Goal: Transaction & Acquisition: Purchase product/service

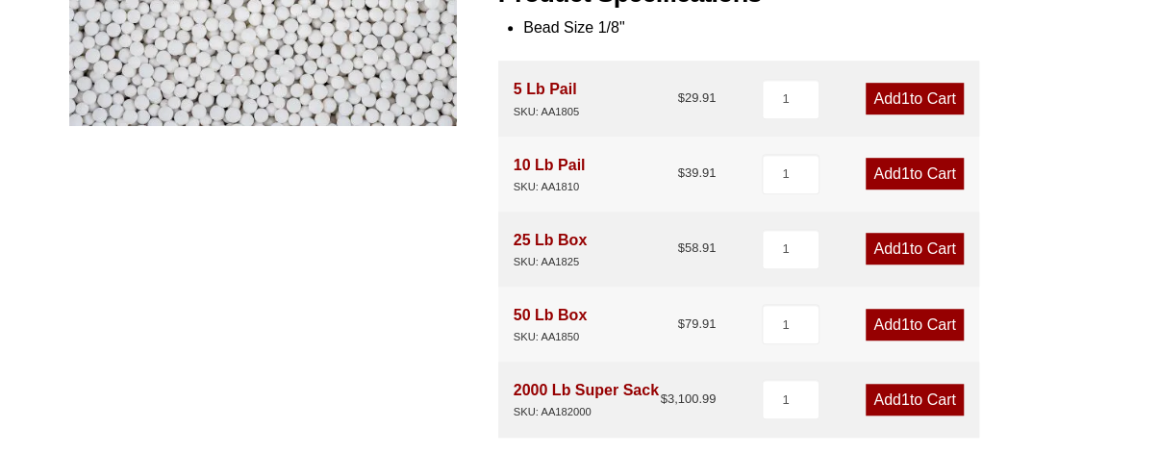
scroll to position [546, 0]
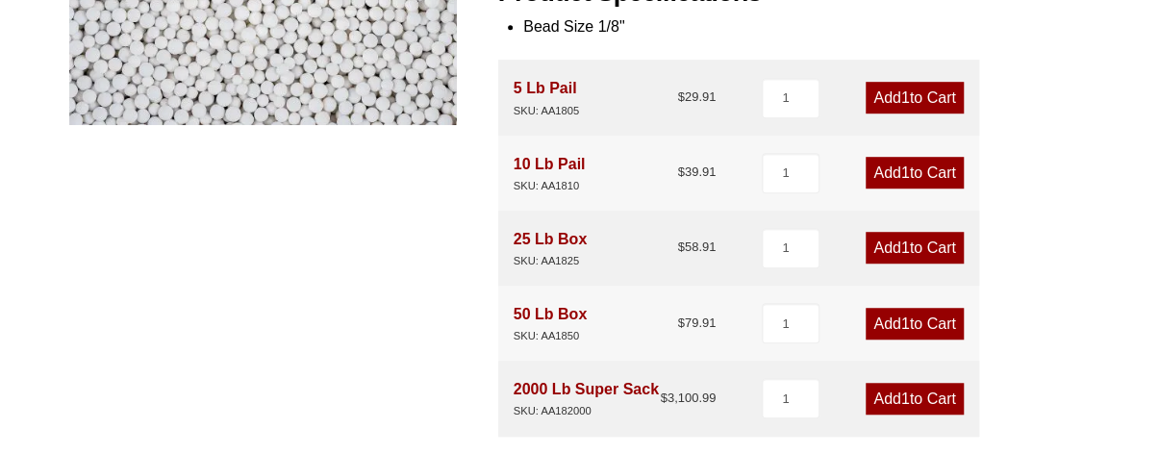
click at [920, 316] on link "Add 1 to Cart" at bounding box center [914, 324] width 97 height 32
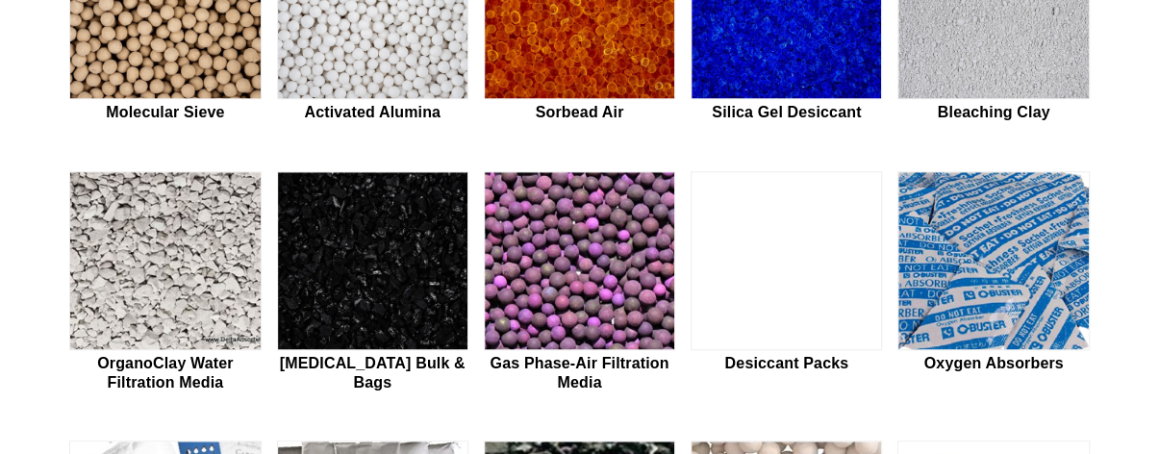
scroll to position [632, 0]
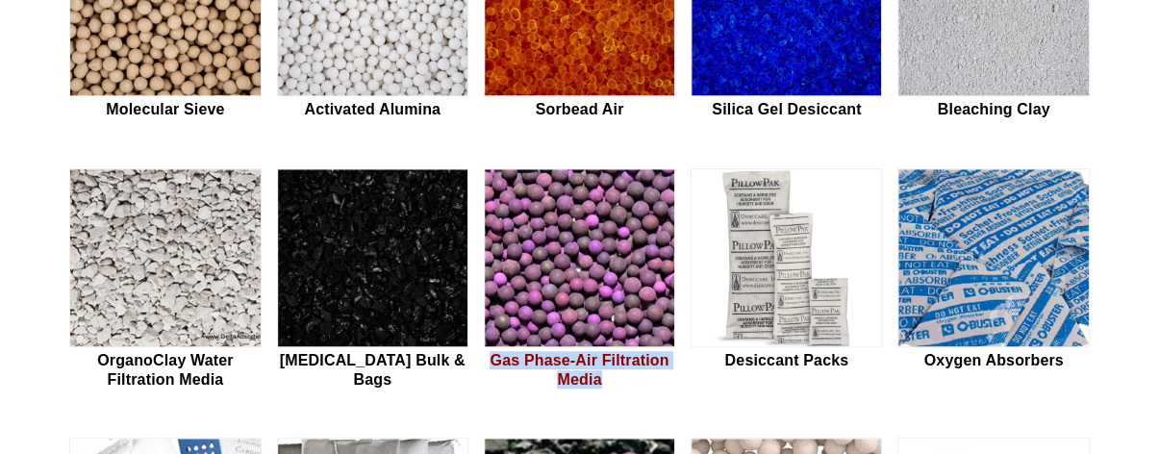
drag, startPoint x: 624, startPoint y: 391, endPoint x: 491, endPoint y: 368, distance: 135.7
click at [491, 368] on div "Molecular Sieve Activated Alumina Sorbead Air Silica Gel Desiccant Bleaching Cl…" at bounding box center [579, 415] width 1020 height 996
copy h2 "Gas Phase-Air Filtration Media"
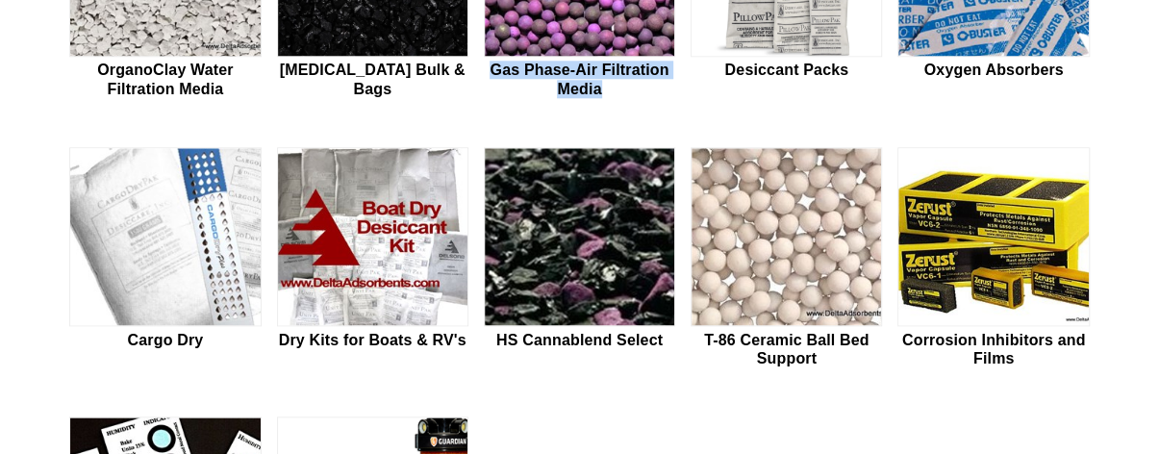
scroll to position [926, 0]
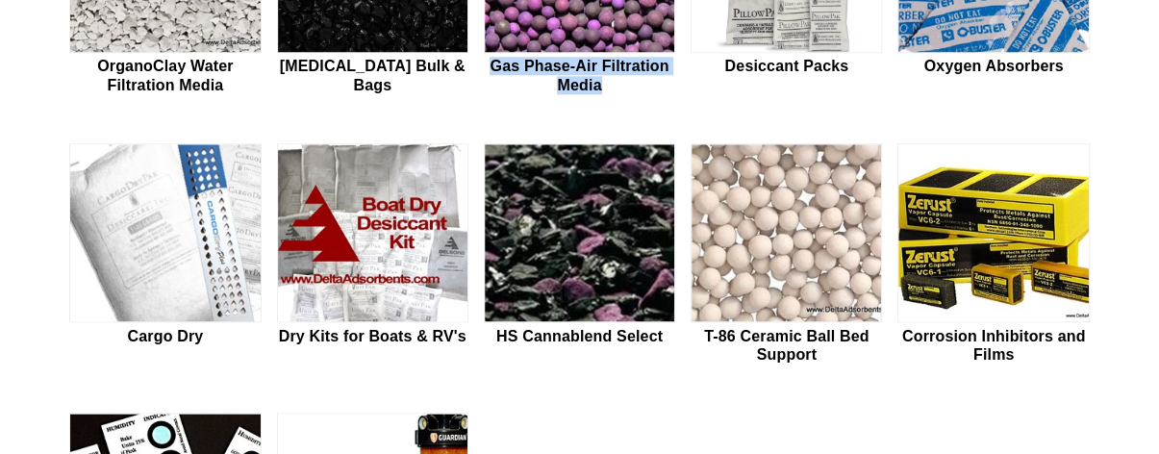
click at [475, 76] on div "Molecular Sieve Activated Alumina Sorbead Air Silica Gel Desiccant Bleaching Cl…" at bounding box center [579, 121] width 1020 height 996
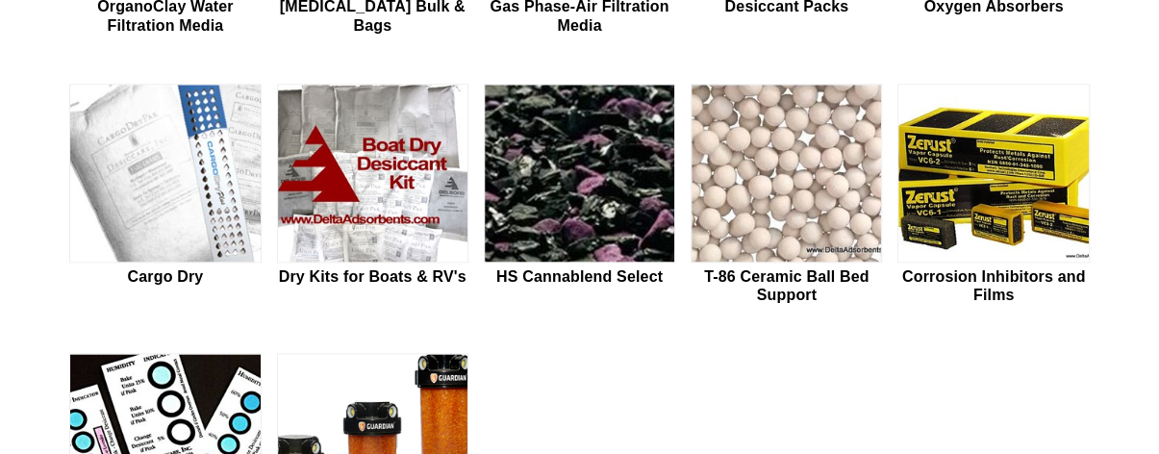
scroll to position [985, 0]
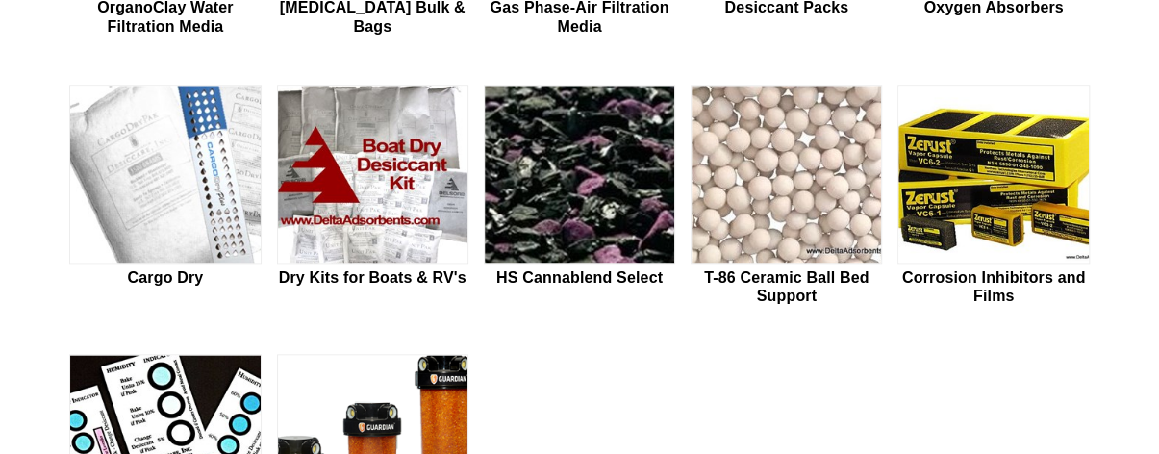
click at [475, 76] on div "Molecular Sieve Activated Alumina Sorbead Air Silica Gel Desiccant Bleaching Cl…" at bounding box center [579, 62] width 1020 height 996
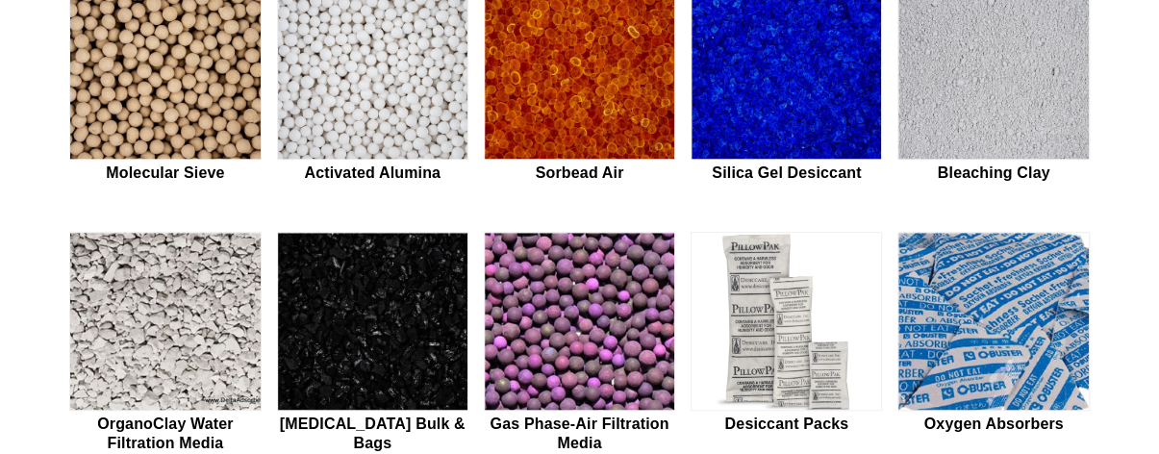
scroll to position [572, 0]
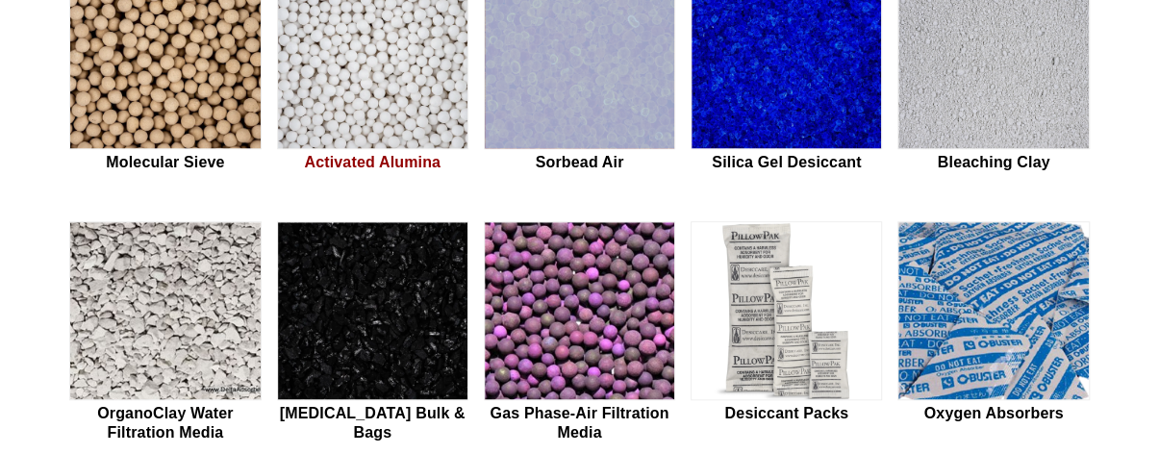
scroll to position [0, 0]
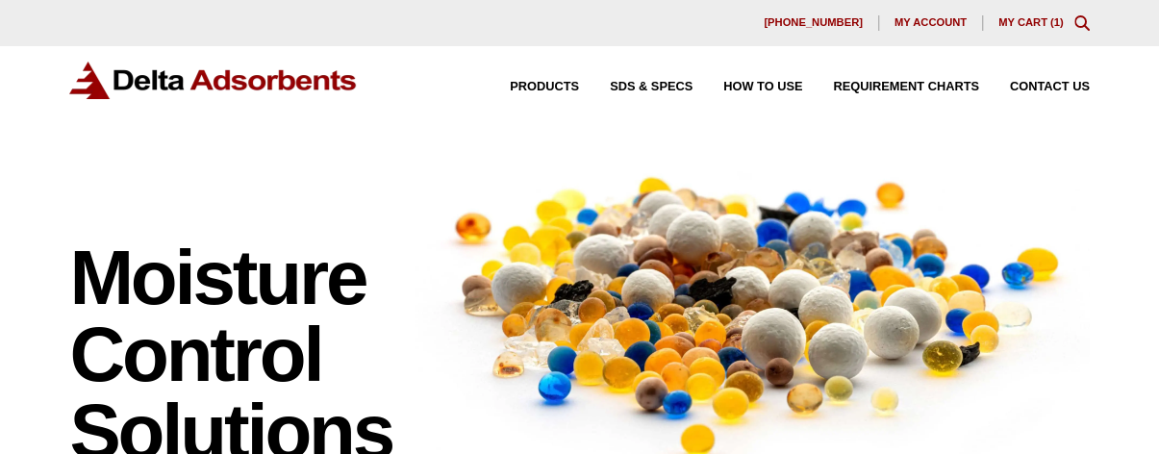
click at [1025, 33] on div "630-980-5205 My account My Cart ( 1 )" at bounding box center [579, 23] width 1159 height 46
click at [1039, 20] on link "My Cart ( 1 )" at bounding box center [1030, 22] width 65 height 12
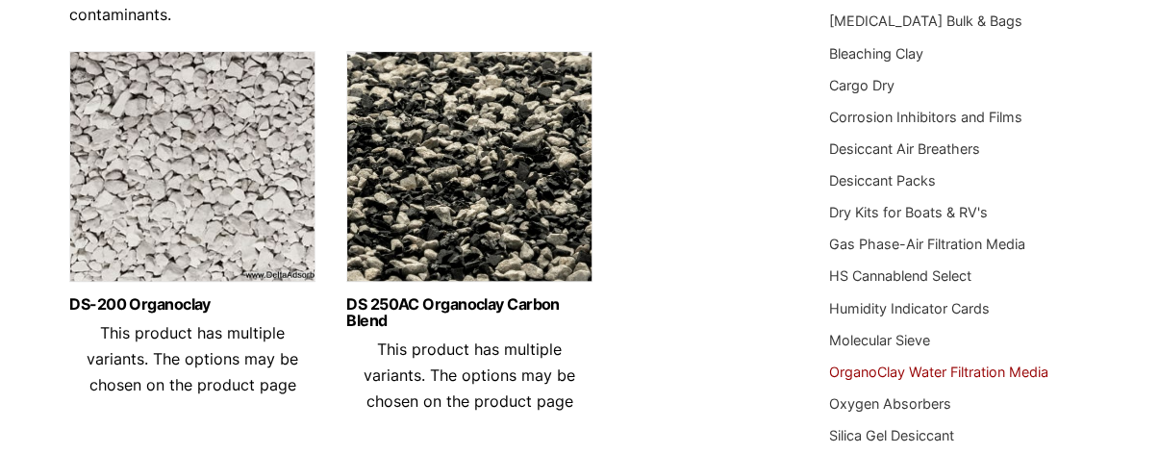
scroll to position [272, 0]
click at [435, 193] on img at bounding box center [469, 170] width 246 height 240
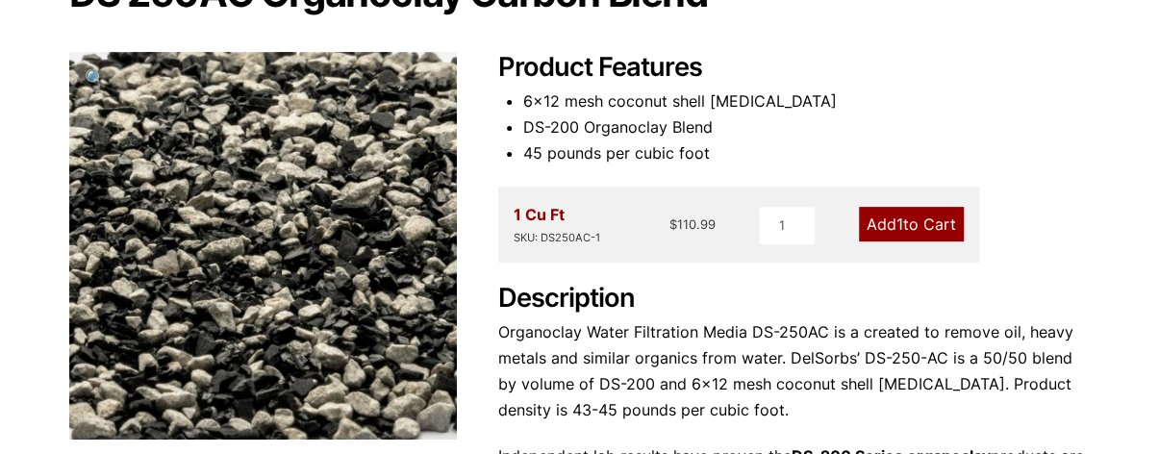
scroll to position [231, 0]
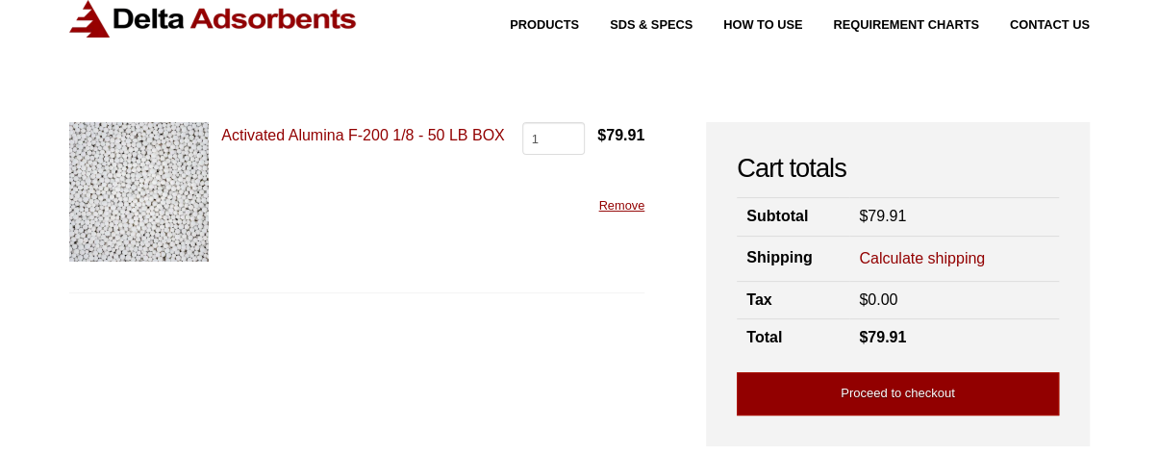
scroll to position [61, 0]
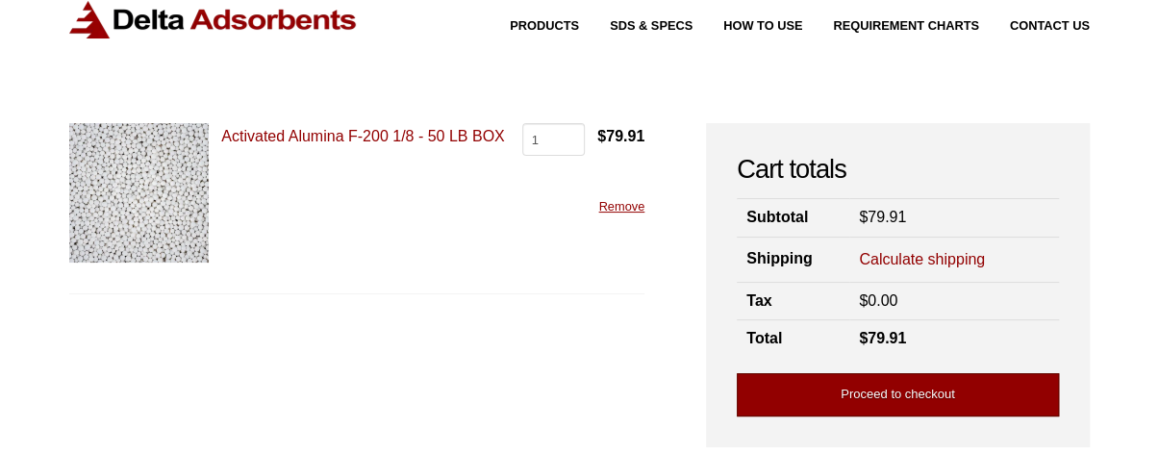
click at [812, 386] on link "Proceed to checkout" at bounding box center [898, 394] width 322 height 43
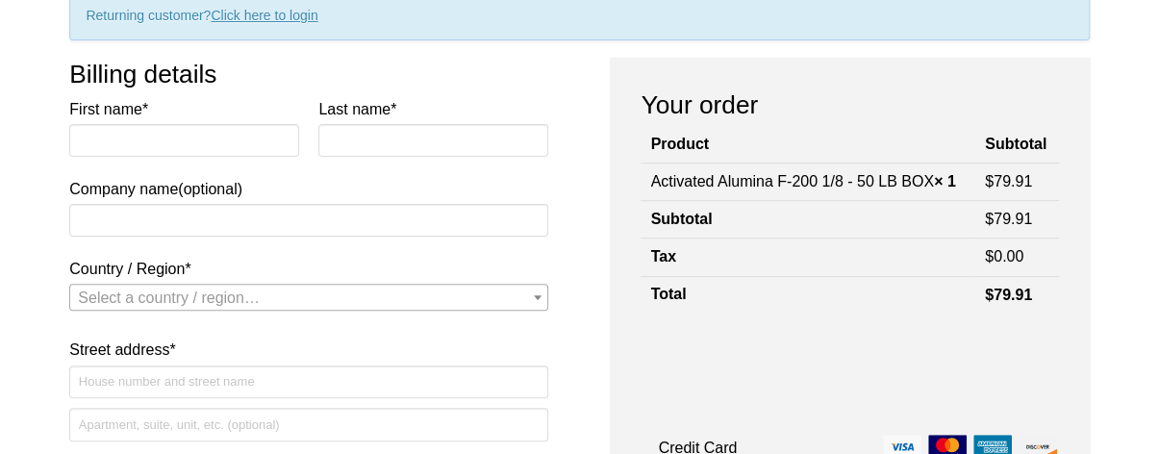
scroll to position [190, 0]
click at [231, 141] on input "First name *" at bounding box center [184, 139] width 230 height 33
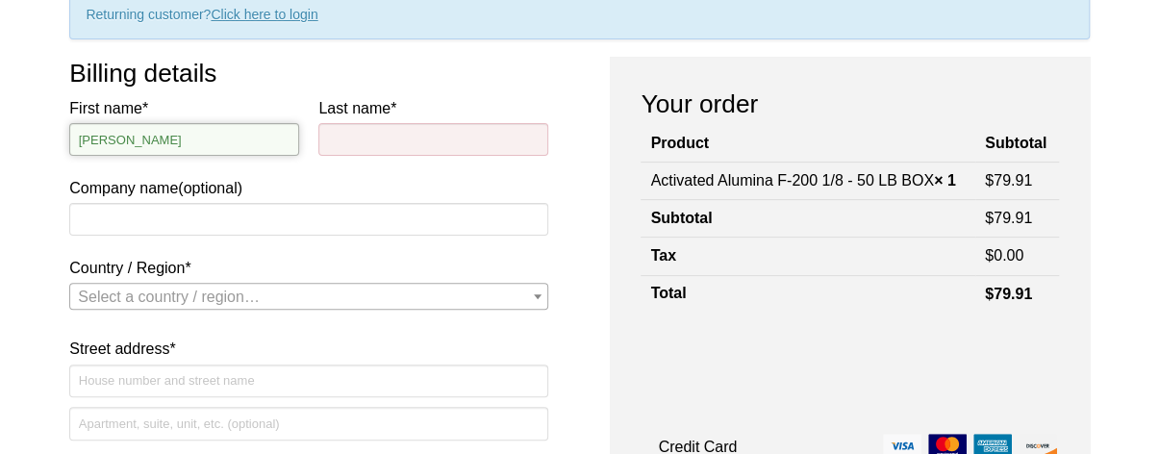
click at [231, 141] on input "[PERSON_NAME]" at bounding box center [184, 139] width 230 height 33
type input "Michael"
type input "G"
type input "Howard"
type input "M"
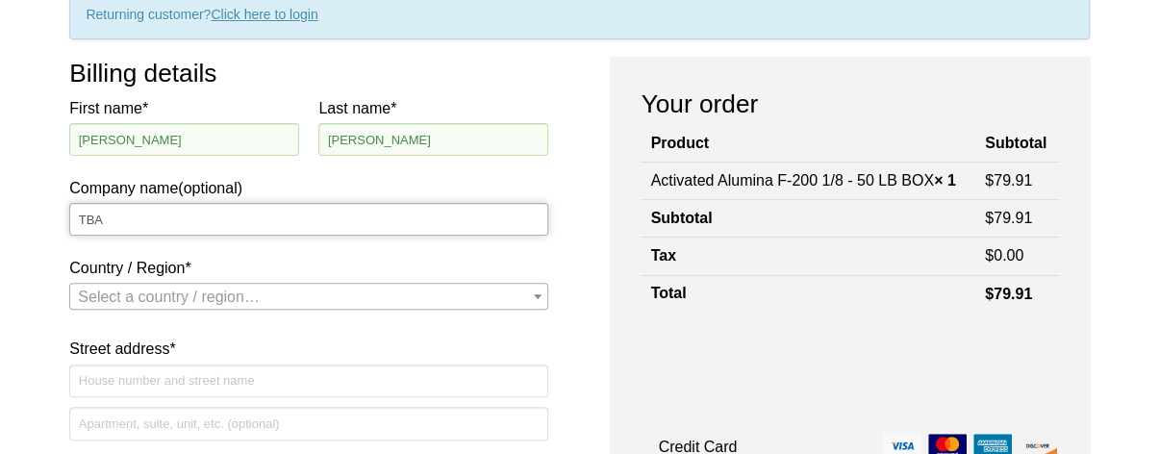
type input "TBA"
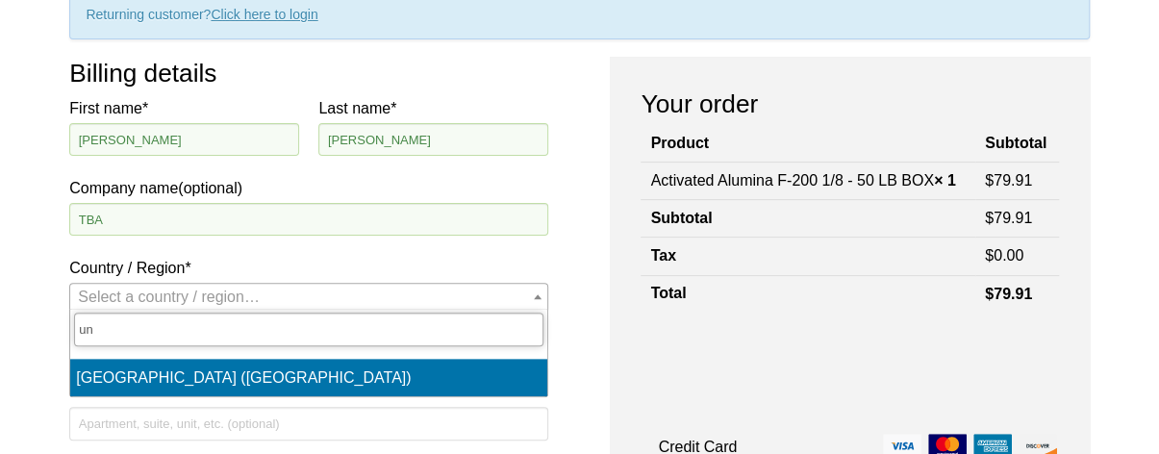
type input "un"
select select "US"
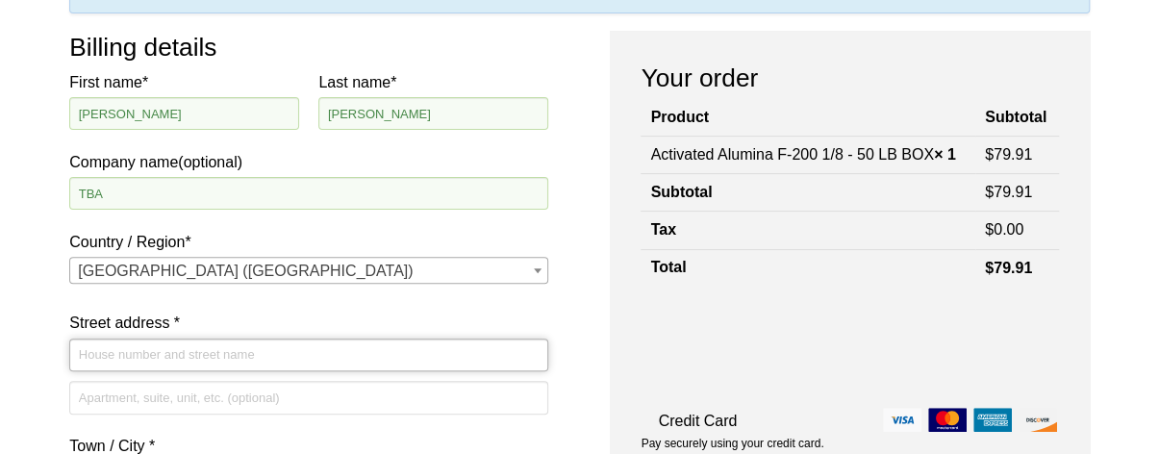
scroll to position [246, 0]
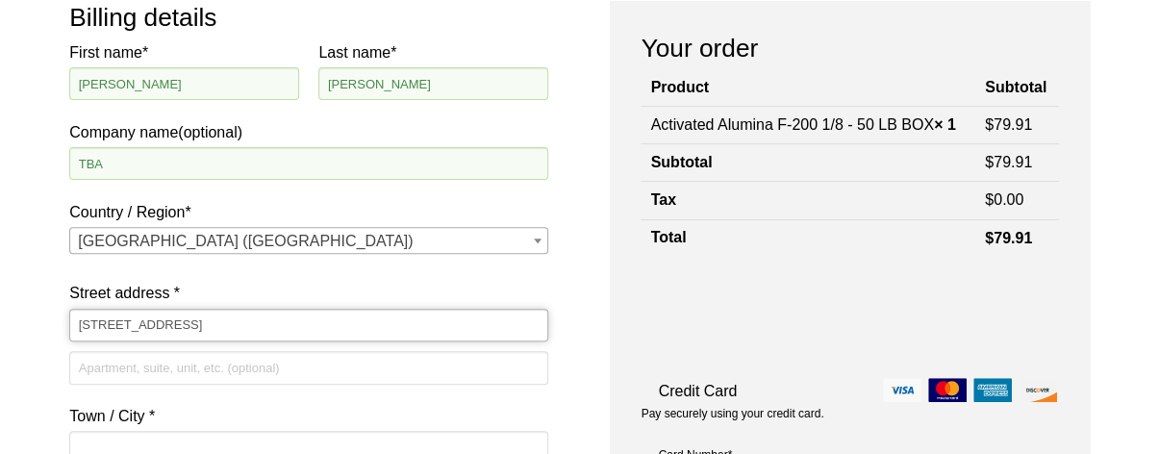
type input "147 S 3RD ST"
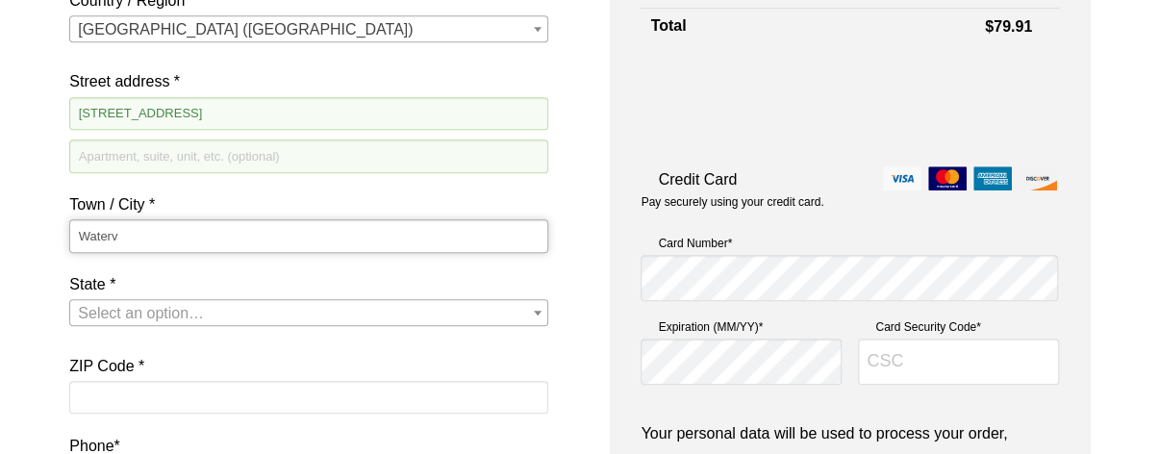
scroll to position [460, 0]
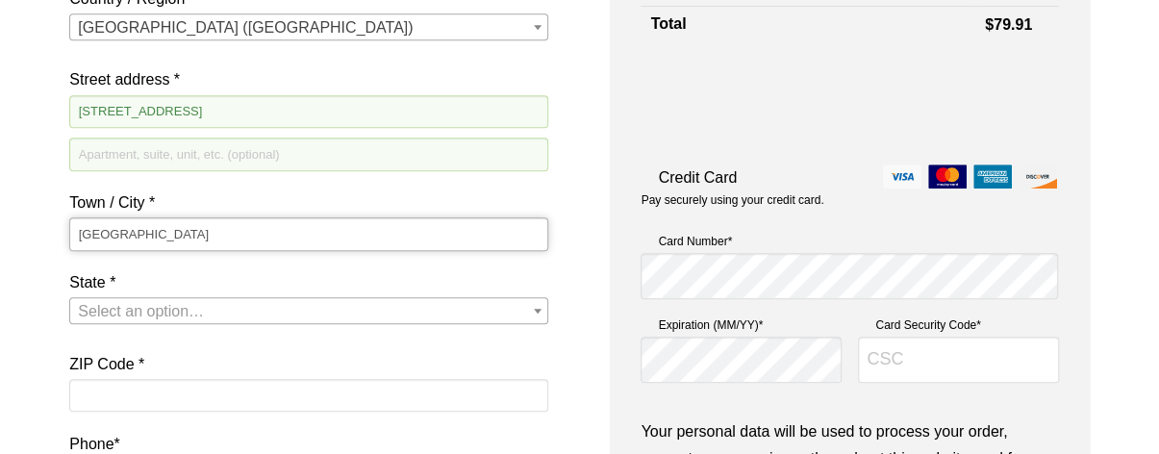
type input "Waterville"
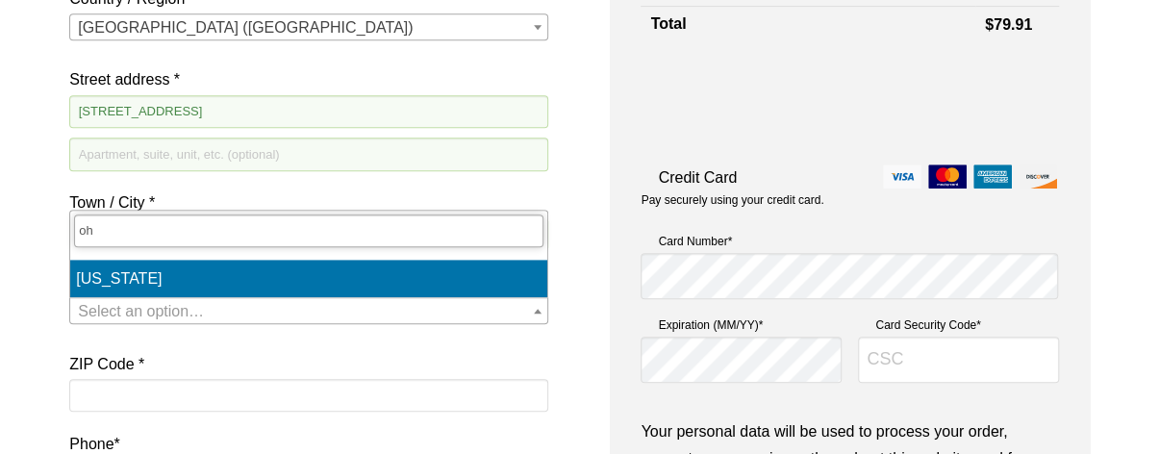
type input "oh"
select select "OH"
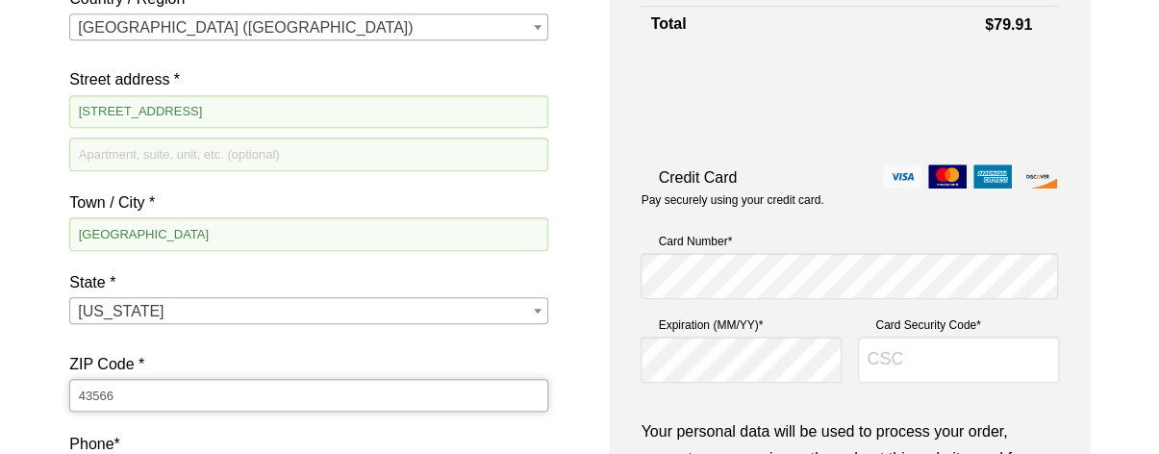
type input "43566"
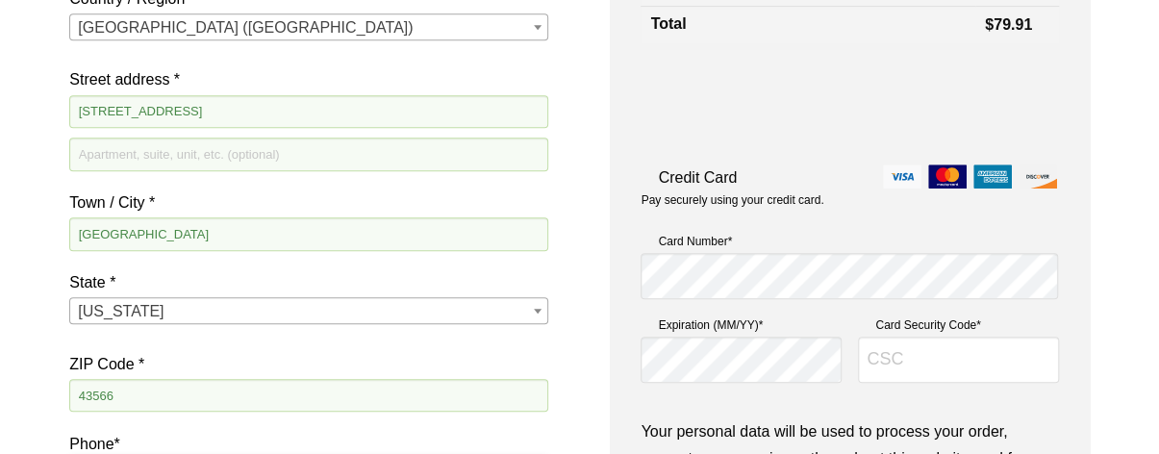
scroll to position [708, 0]
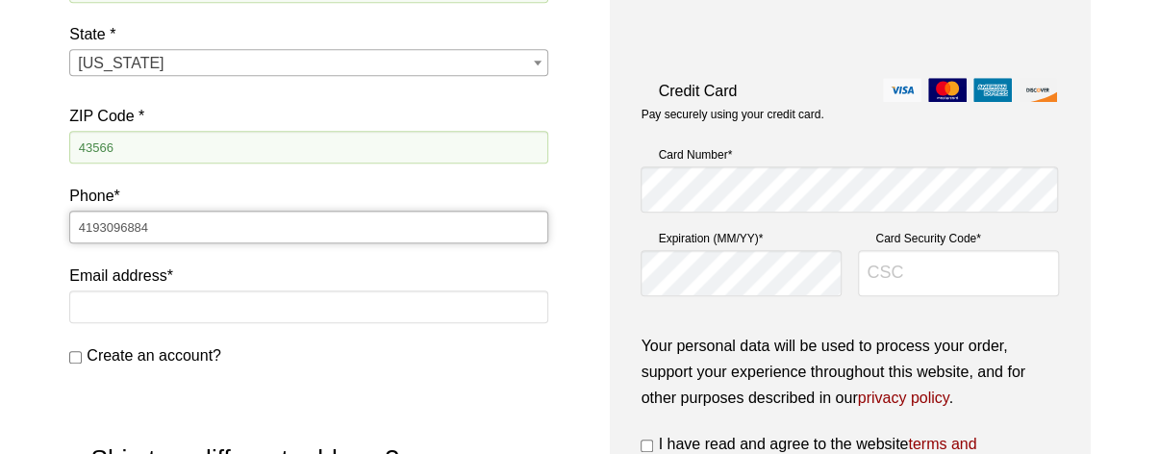
type input "4193096884"
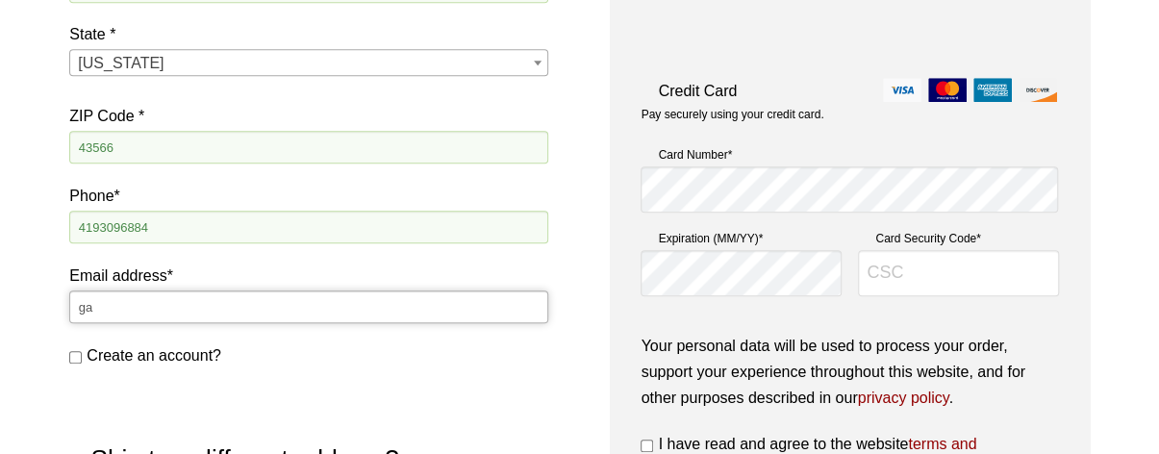
type input "g"
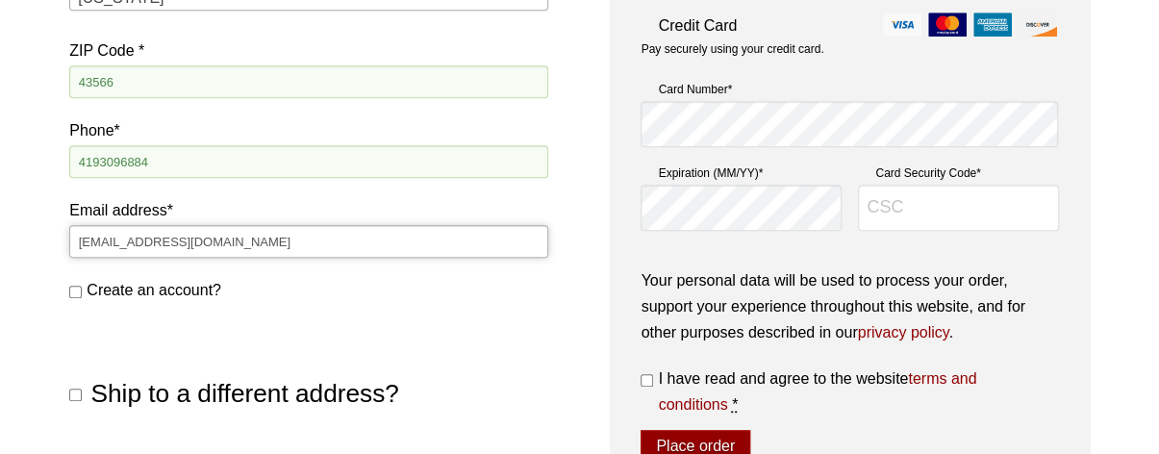
scroll to position [793, 0]
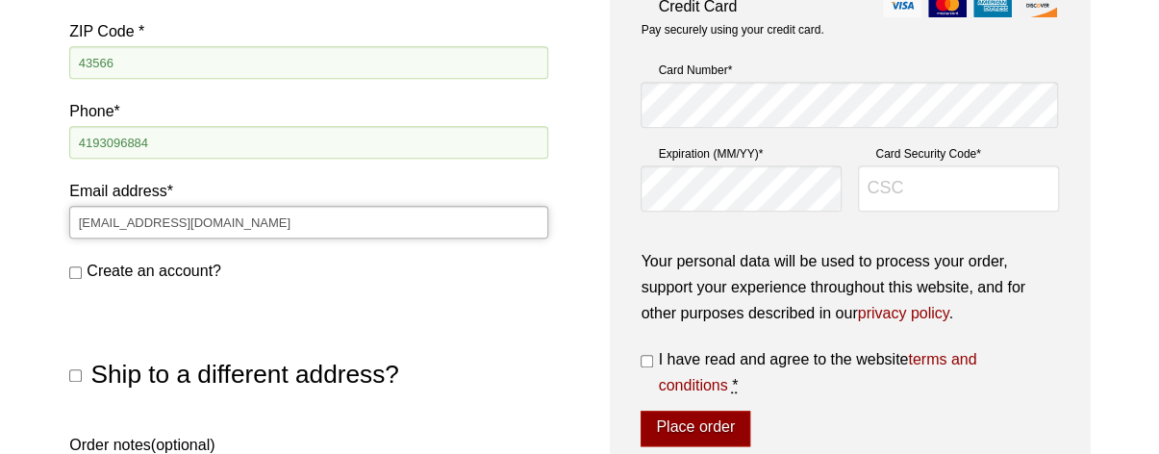
type input "ham300274@yahoo.com"
click at [162, 265] on span "Create an account?" at bounding box center [154, 271] width 135 height 16
click at [82, 266] on input "Create an account?" at bounding box center [75, 272] width 13 height 13
checkbox input "true"
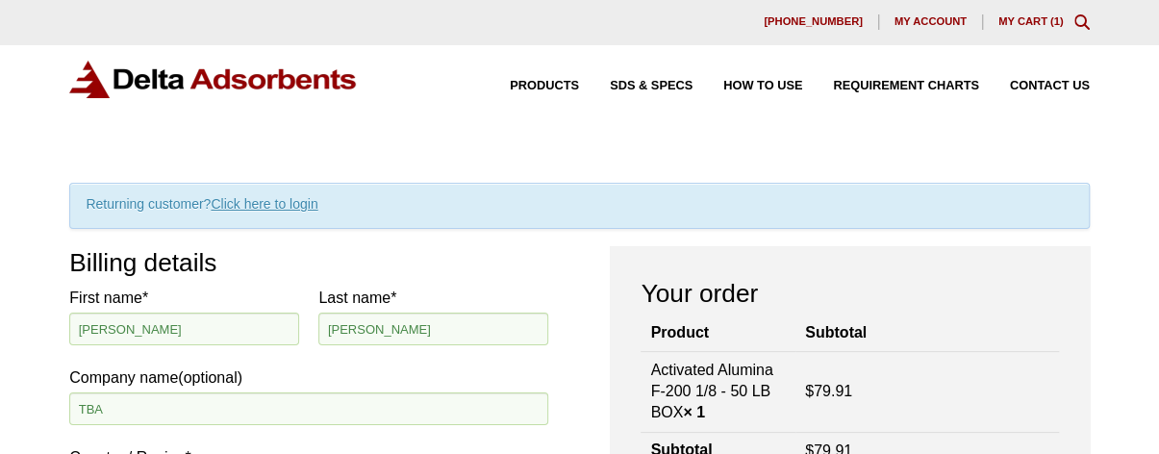
scroll to position [0, 0]
click at [545, 88] on span "Products" at bounding box center [544, 87] width 69 height 13
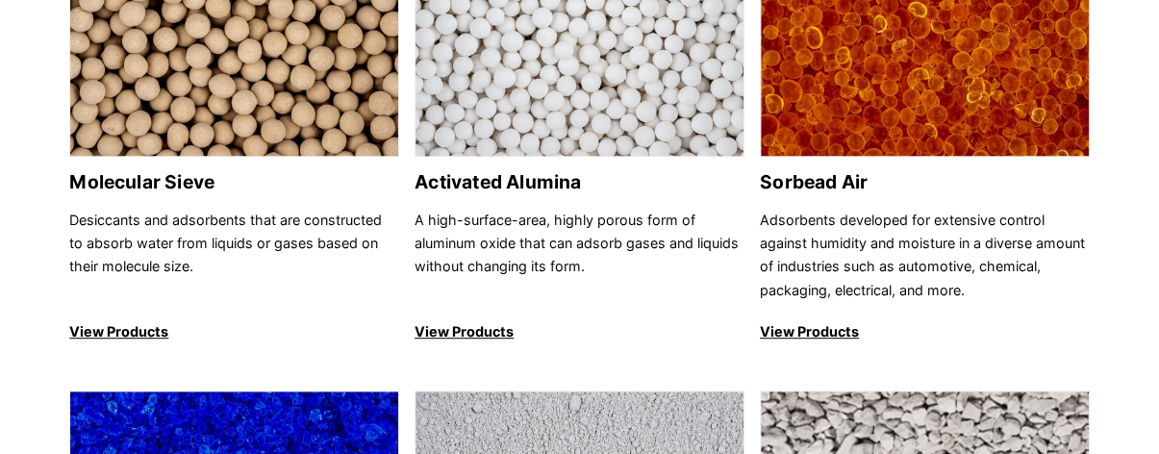
scroll to position [353, 0]
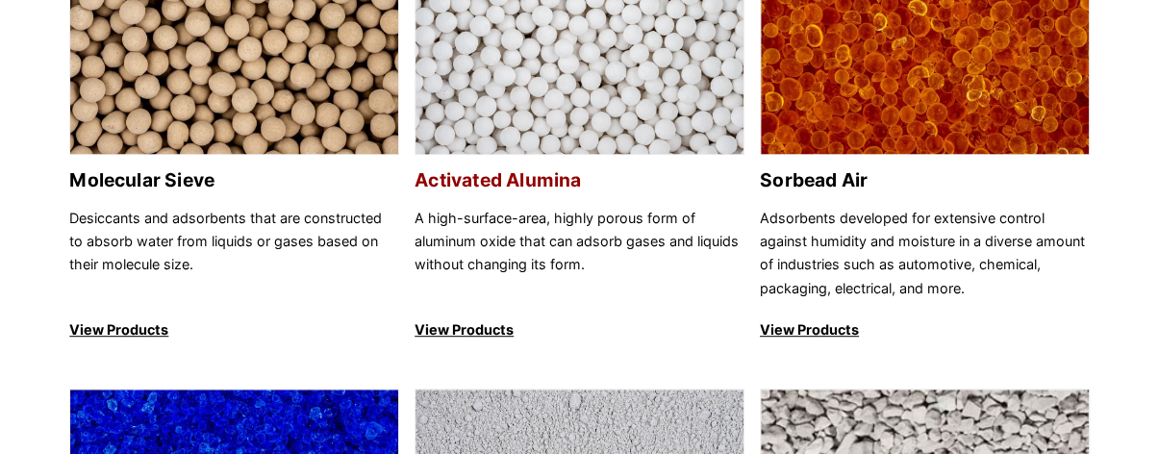
click at [511, 169] on h2 "Activated Alumina" at bounding box center [580, 180] width 330 height 22
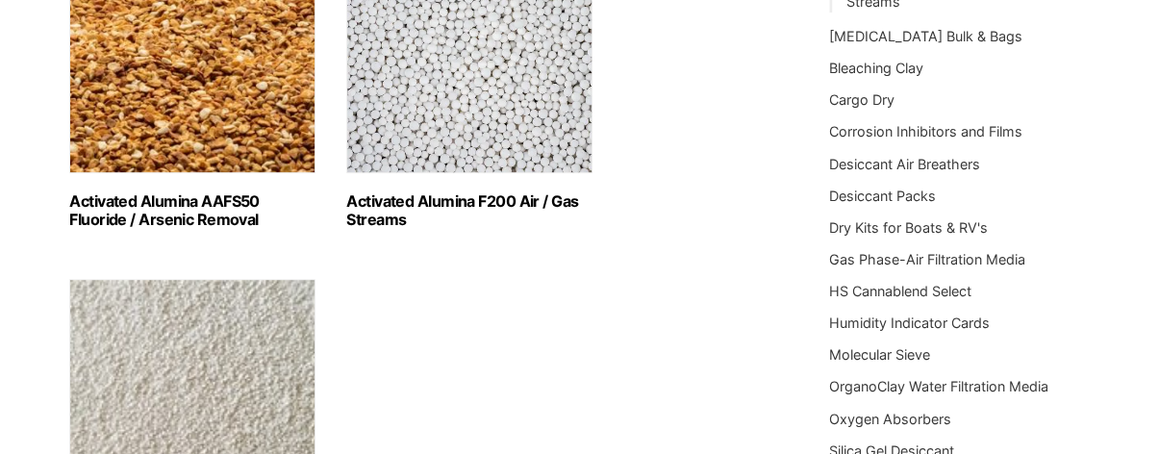
scroll to position [386, 0]
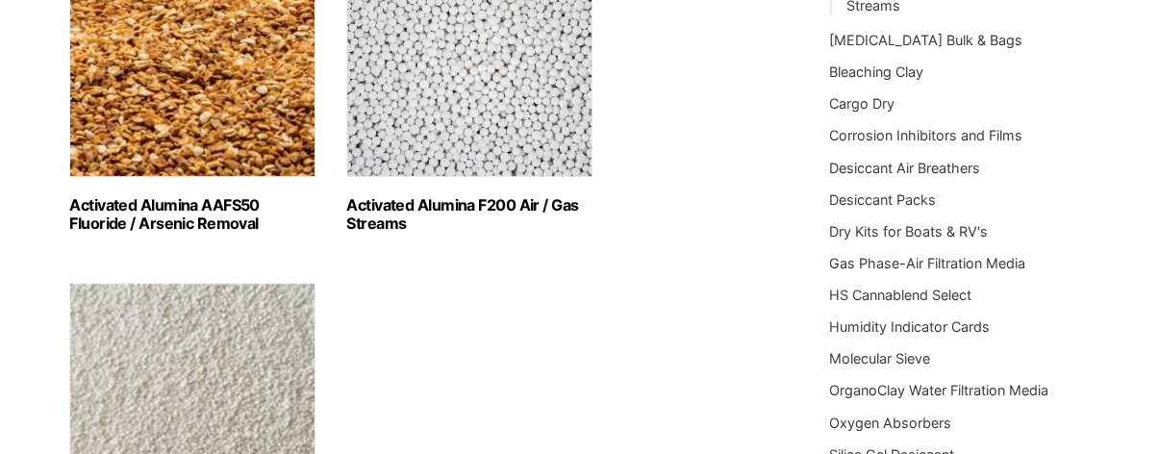
click at [511, 168] on img "Visit product category Activated Alumina F200 Air / Gas Streams" at bounding box center [469, 57] width 246 height 240
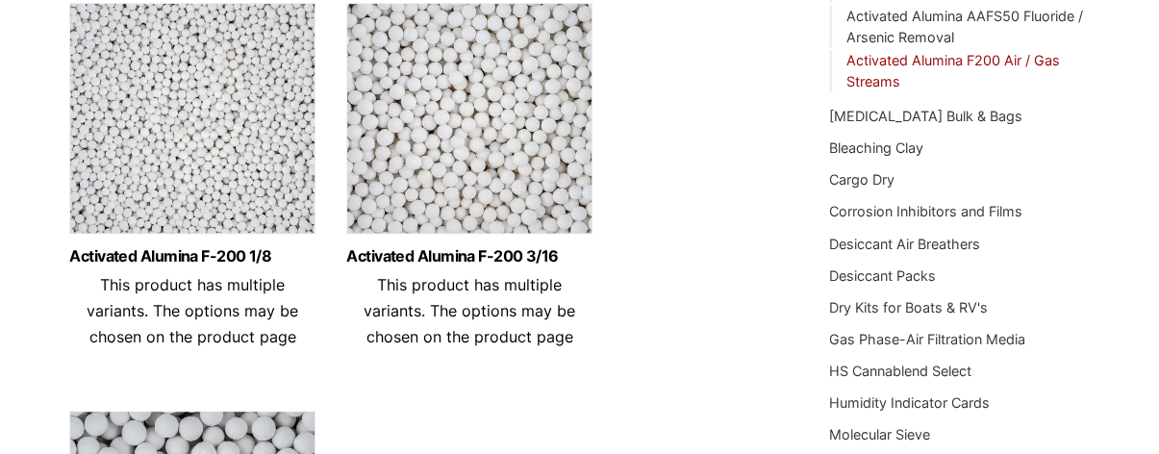
scroll to position [356, 0]
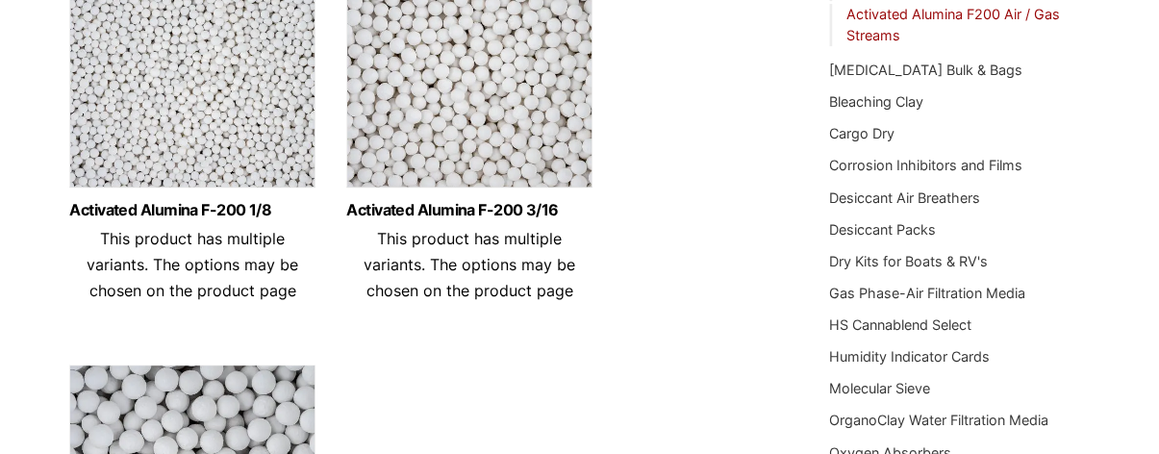
click at [340, 206] on ul "Activated Alumina F-200 1/8 This product has multiple variants. The options may…" at bounding box center [423, 342] width 709 height 770
click at [399, 208] on link "Activated Alumina F-200 3/16" at bounding box center [469, 210] width 246 height 16
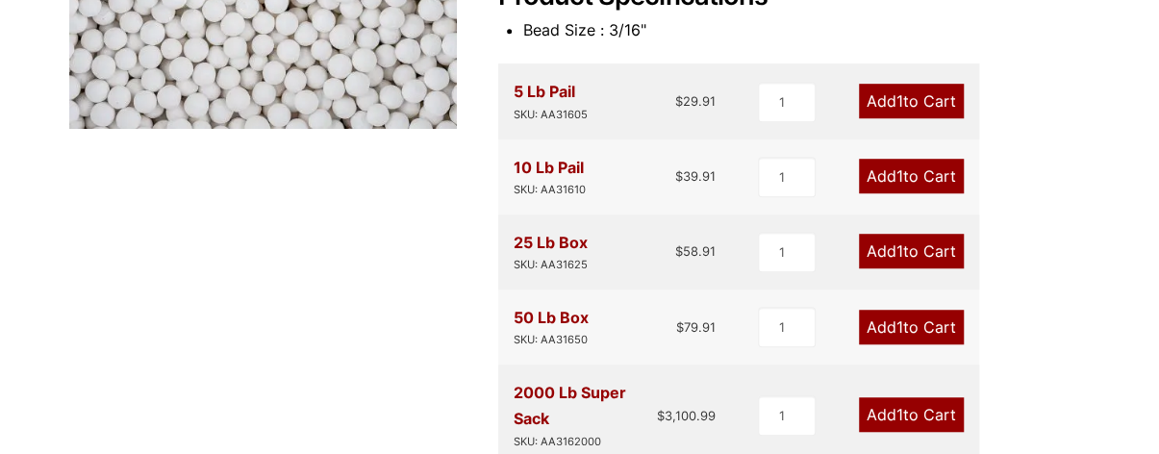
scroll to position [543, 0]
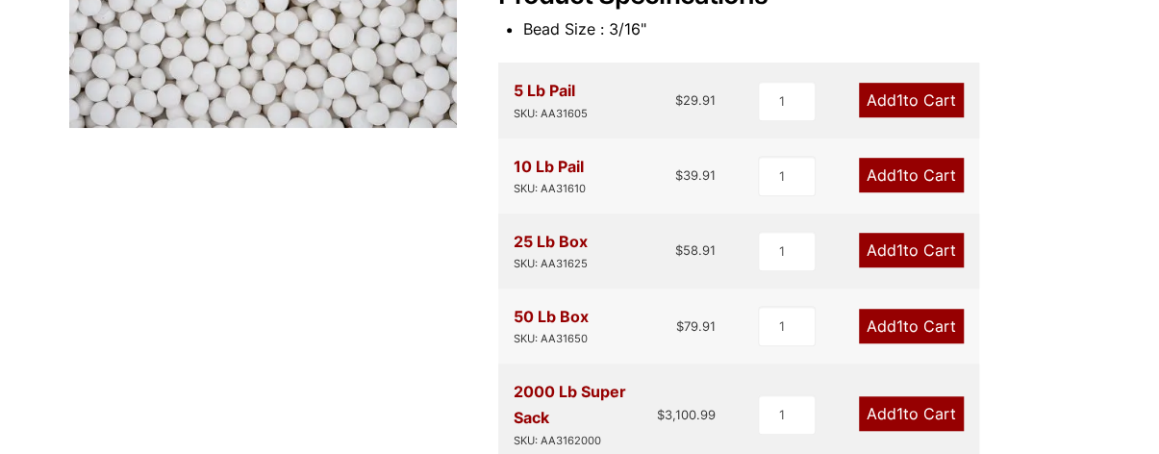
click at [940, 247] on link "Add 1 to Cart" at bounding box center [911, 250] width 105 height 35
click at [941, 324] on link "Add 1 to Cart" at bounding box center [911, 326] width 105 height 35
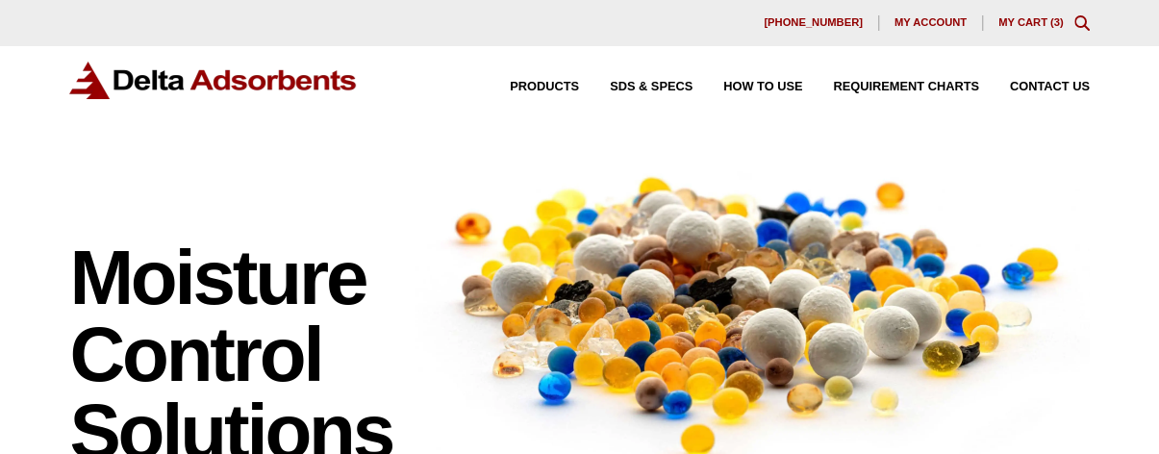
click at [1052, 25] on link "My Cart ( 3 )" at bounding box center [1030, 22] width 65 height 12
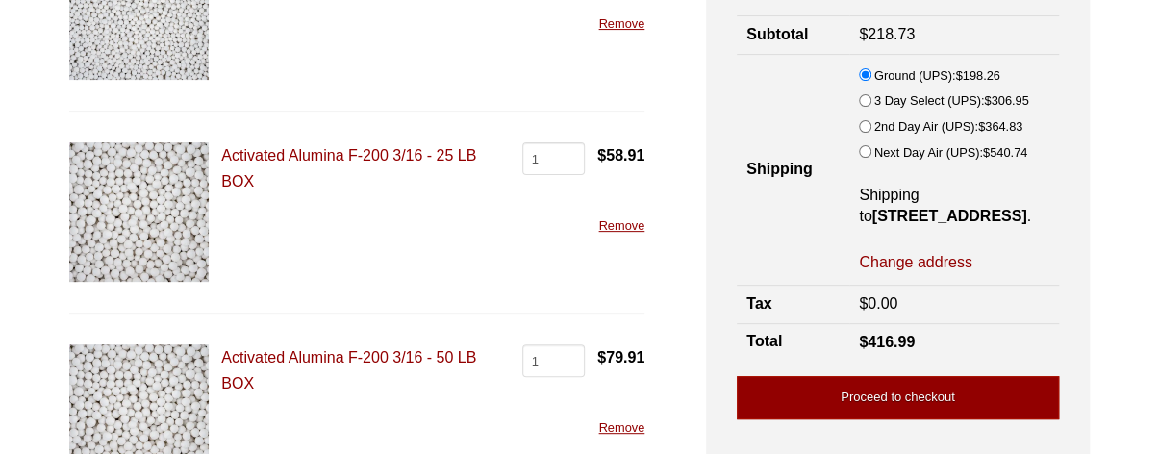
scroll to position [244, 0]
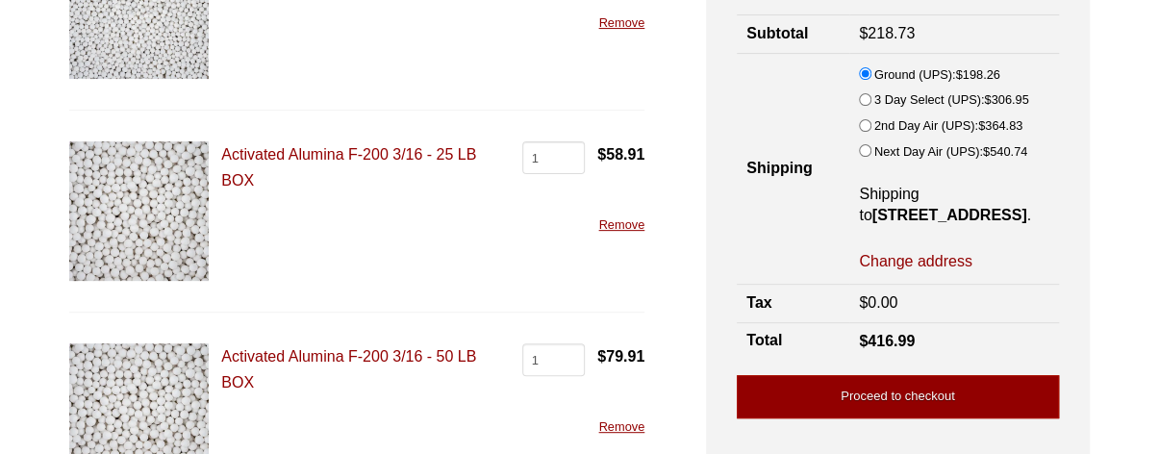
click at [623, 222] on link "Remove" at bounding box center [621, 224] width 46 height 14
drag, startPoint x: 373, startPoint y: 163, endPoint x: 337, endPoint y: 150, distance: 38.6
click at [617, 430] on link "Remove" at bounding box center [621, 426] width 46 height 14
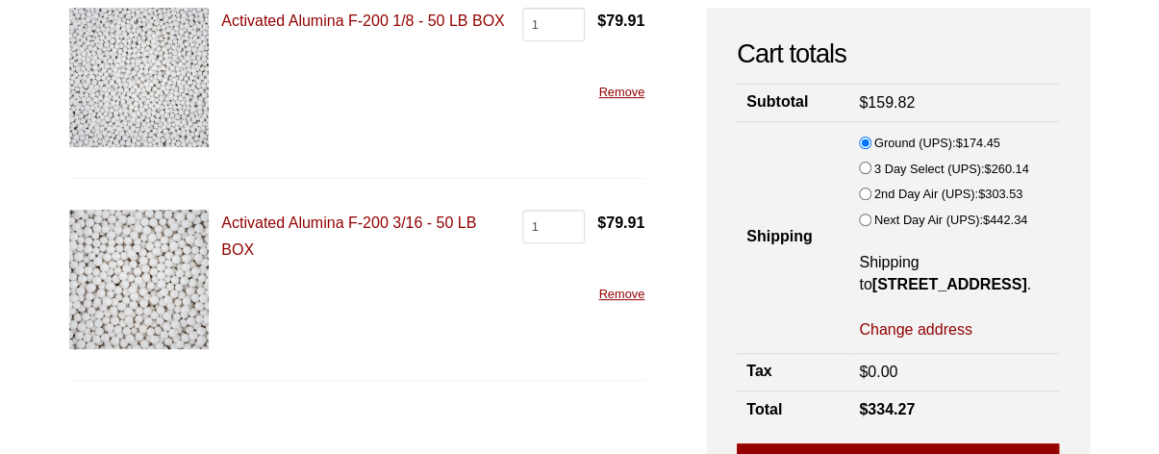
scroll to position [239, 0]
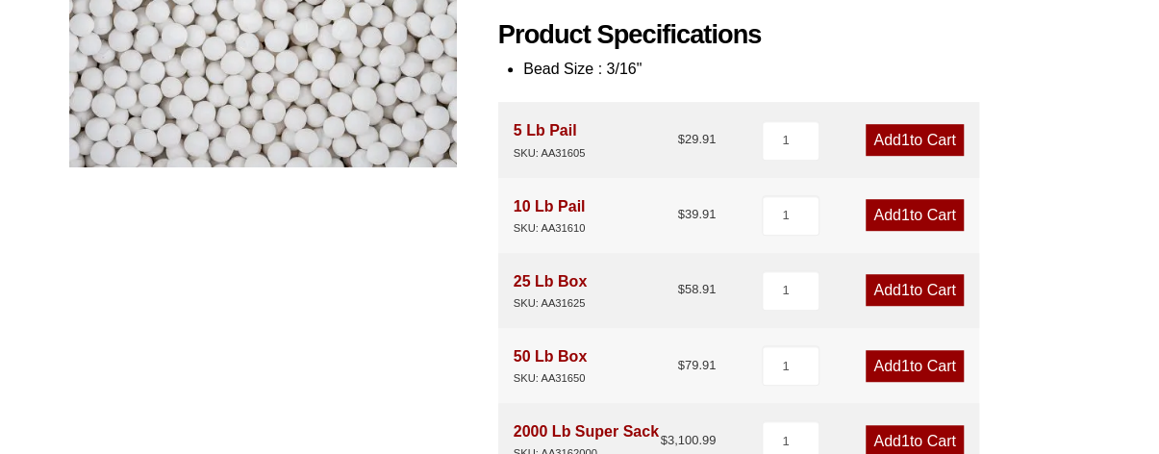
scroll to position [506, 0]
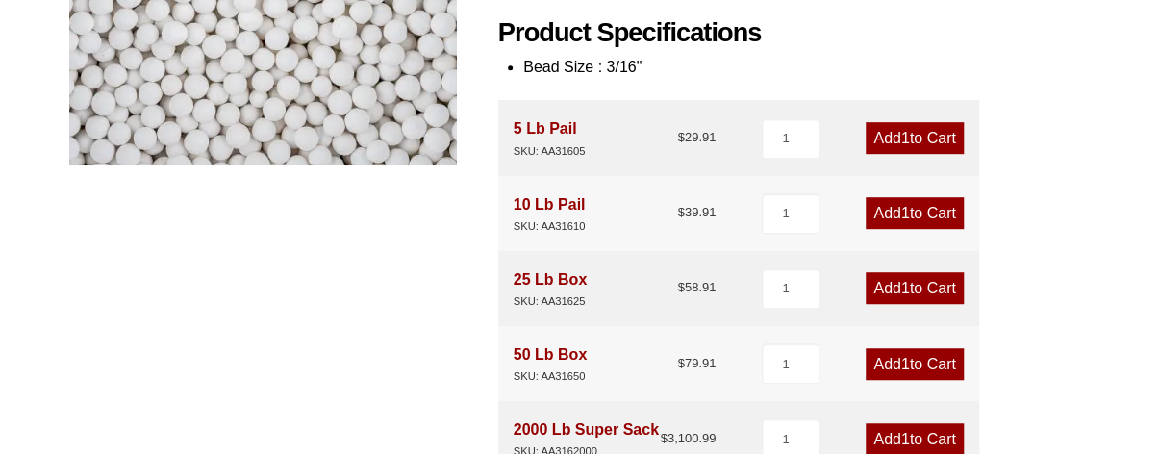
click at [916, 284] on link "Add 1 to Cart" at bounding box center [914, 288] width 97 height 32
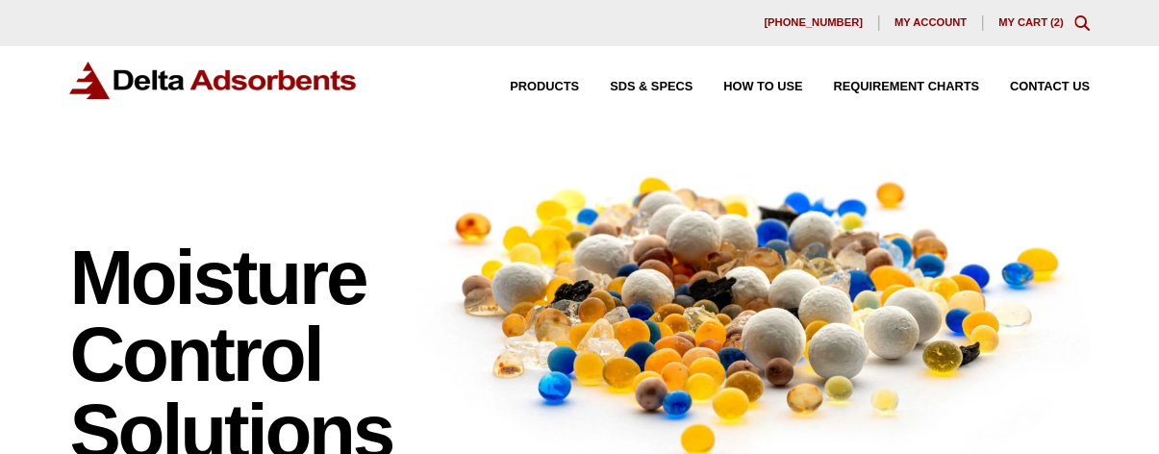
click at [1064, 28] on div "630-980-5205 My account My Cart ( 2 )" at bounding box center [579, 22] width 1020 height 15
click at [1043, 24] on link "My Cart ( 2 )" at bounding box center [1030, 22] width 65 height 12
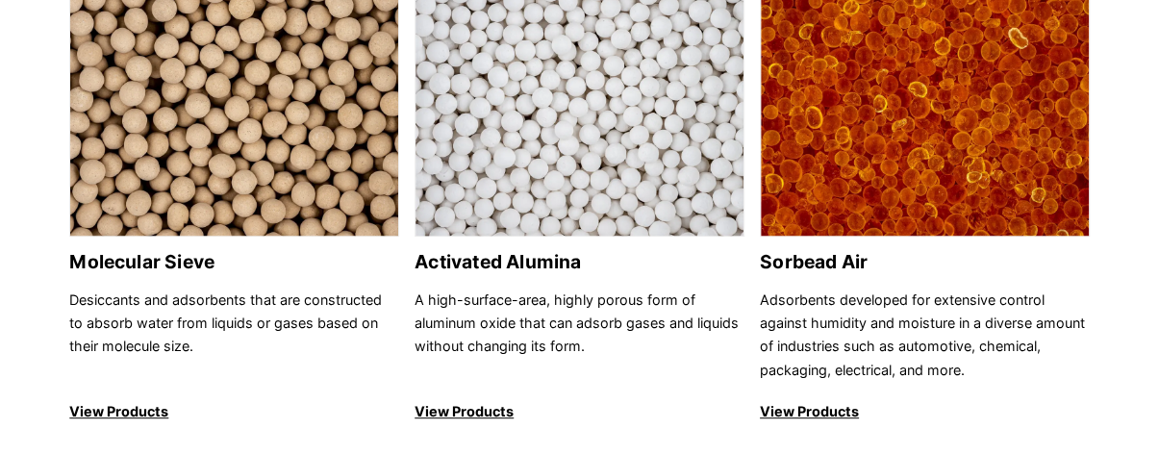
scroll to position [272, 0]
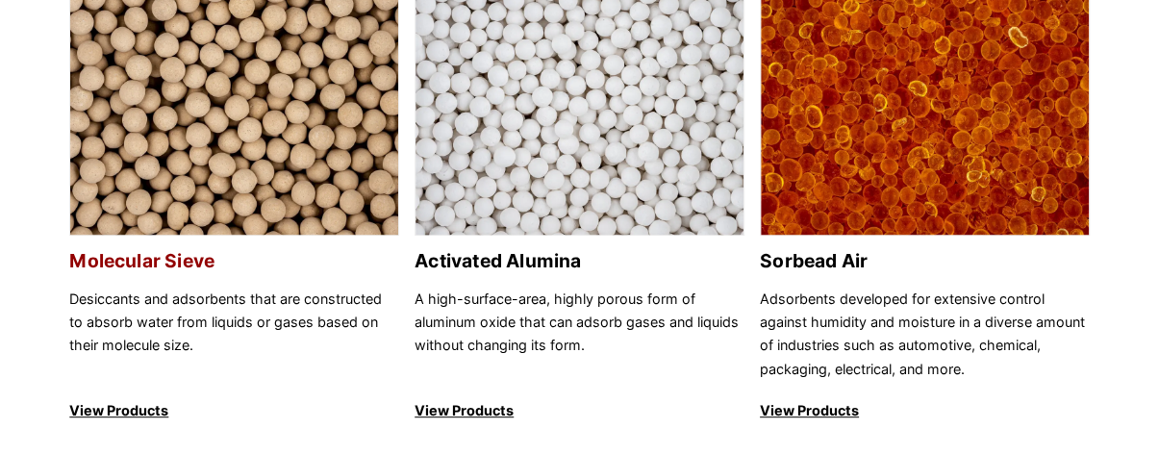
click at [223, 187] on img at bounding box center [234, 104] width 328 height 265
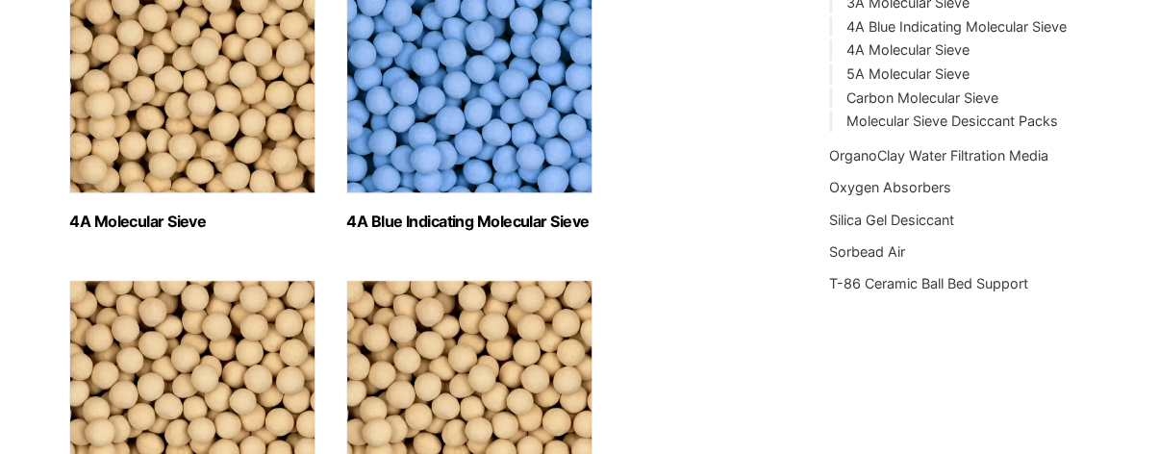
scroll to position [670, 0]
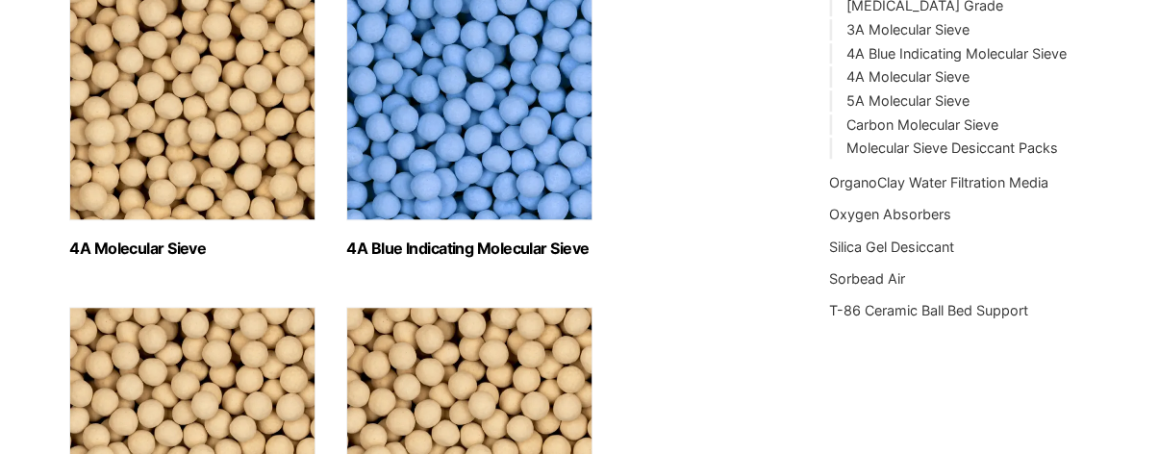
click at [467, 114] on img "Visit product category 4A Blue Indicating Molecular Sieve" at bounding box center [469, 100] width 246 height 240
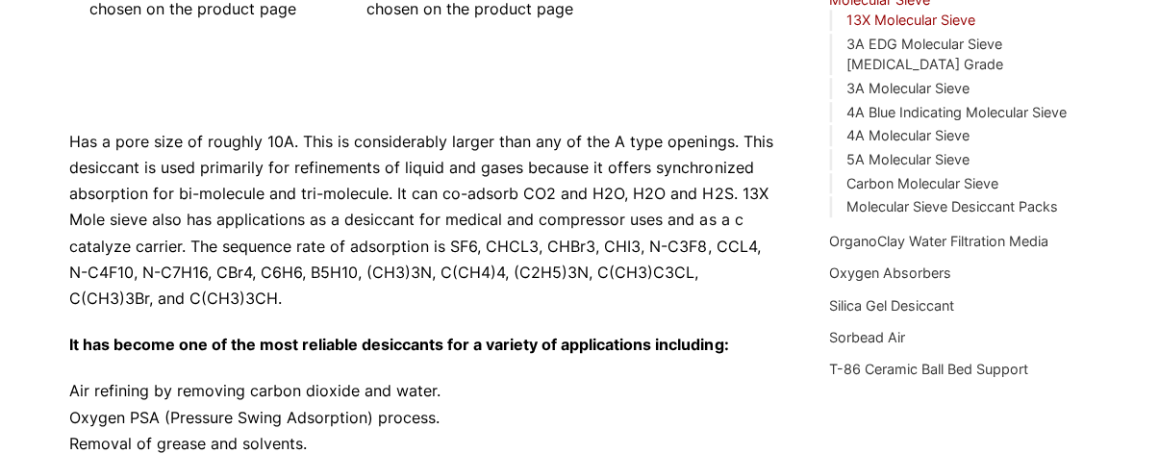
scroll to position [611, 0]
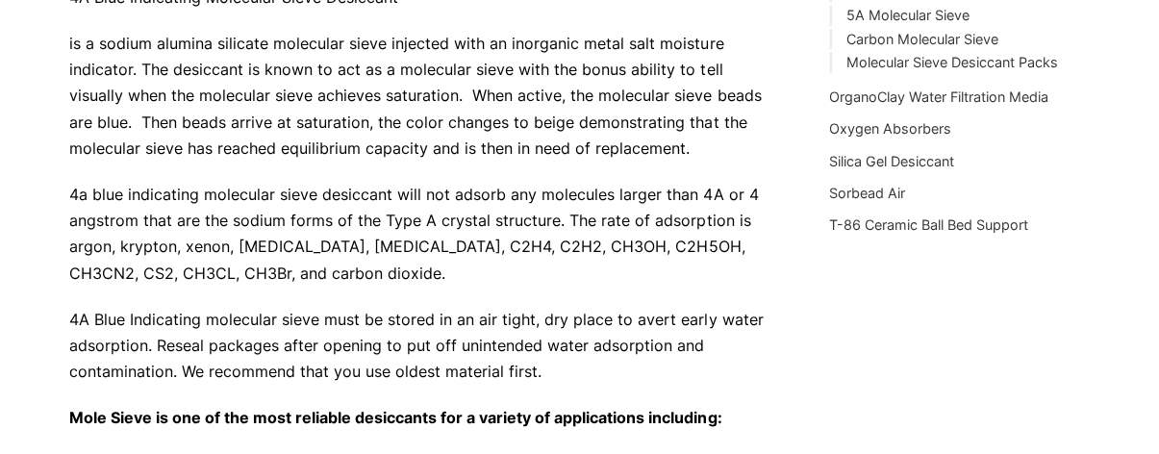
scroll to position [757, 0]
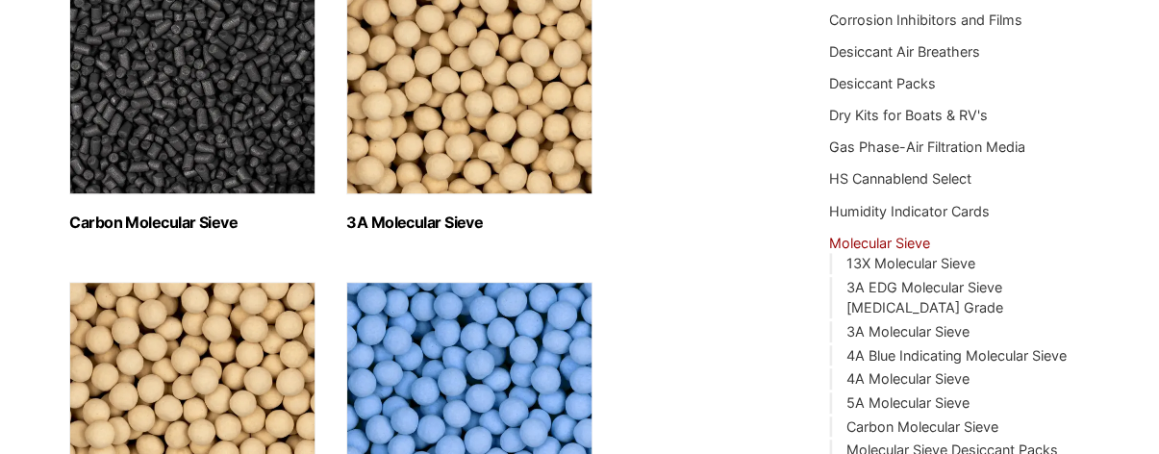
scroll to position [361, 0]
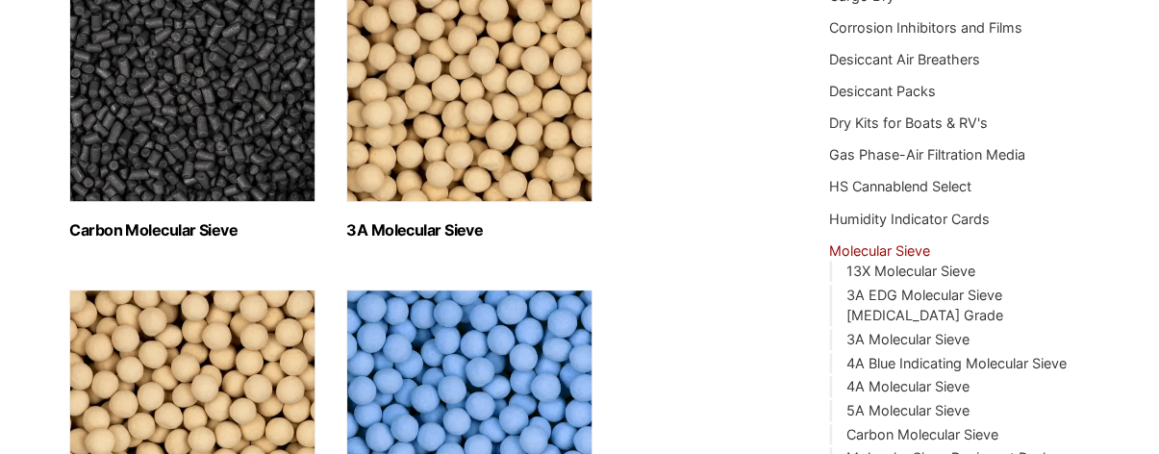
click at [483, 157] on img "Visit product category 3A Molecular Sieve" at bounding box center [469, 82] width 246 height 240
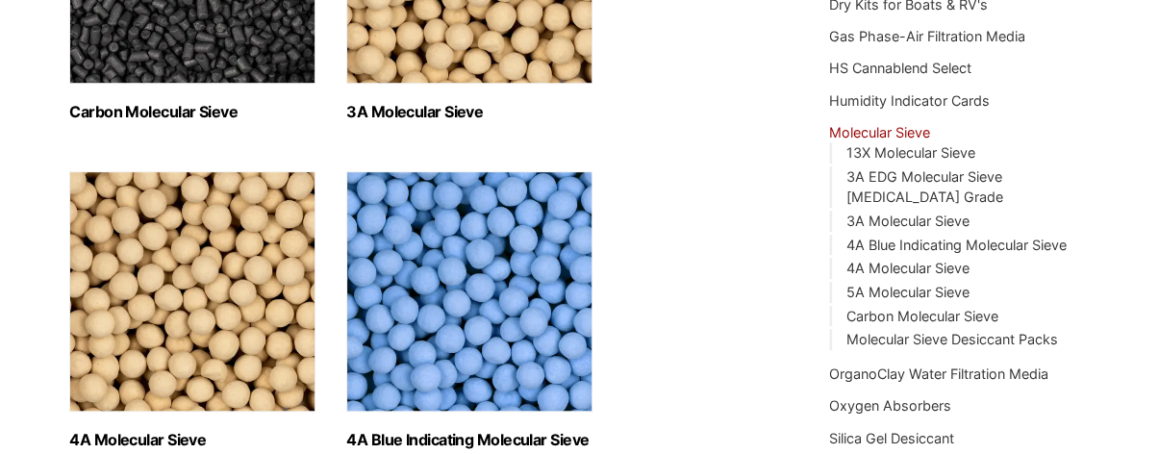
scroll to position [480, 0]
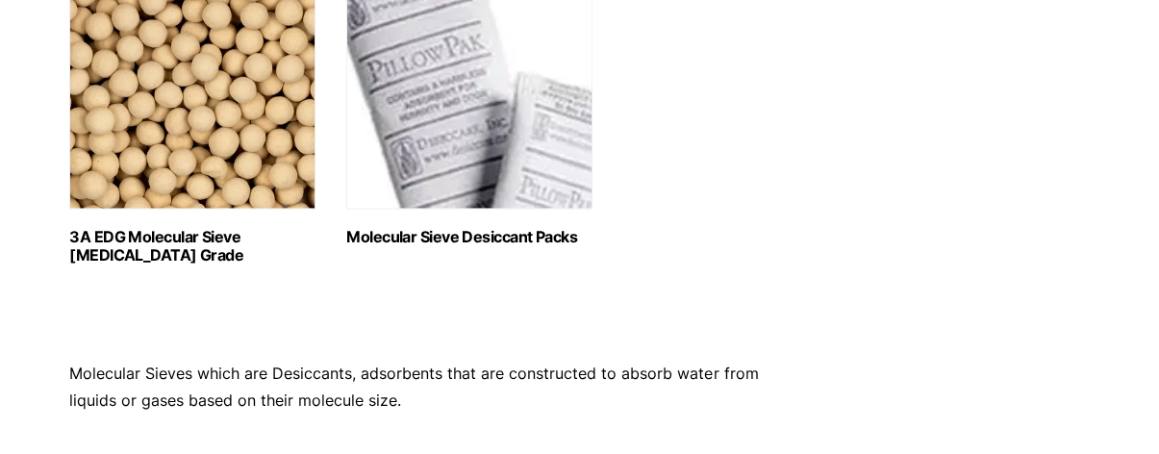
scroll to position [1247, 0]
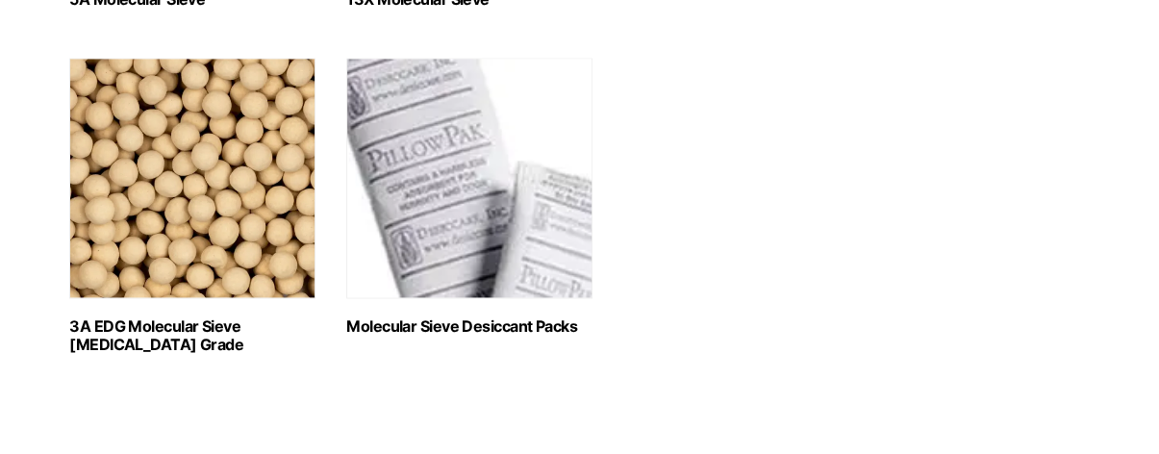
click at [206, 258] on img "Visit product category 3A EDG Molecular Sieve Ethanol Grade" at bounding box center [192, 178] width 246 height 240
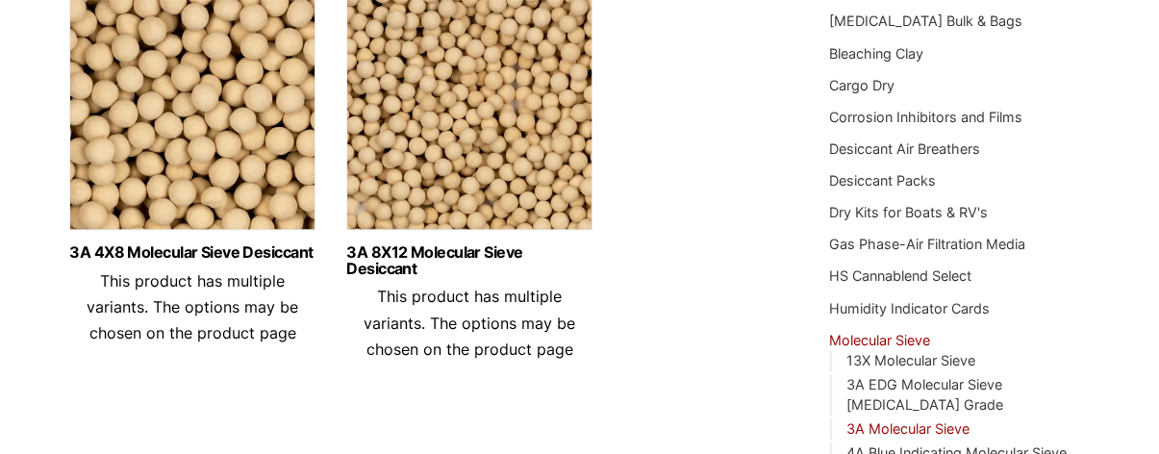
scroll to position [273, 0]
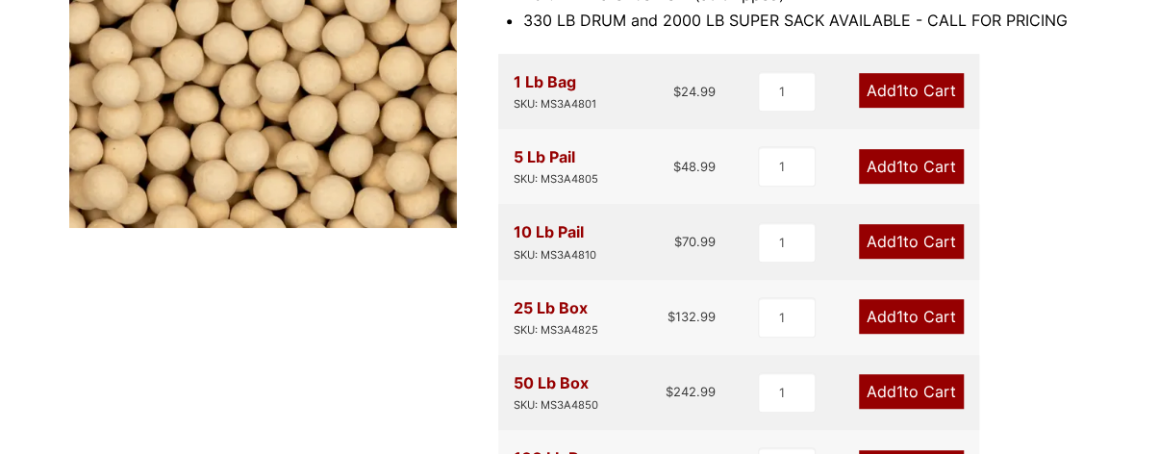
scroll to position [418, 0]
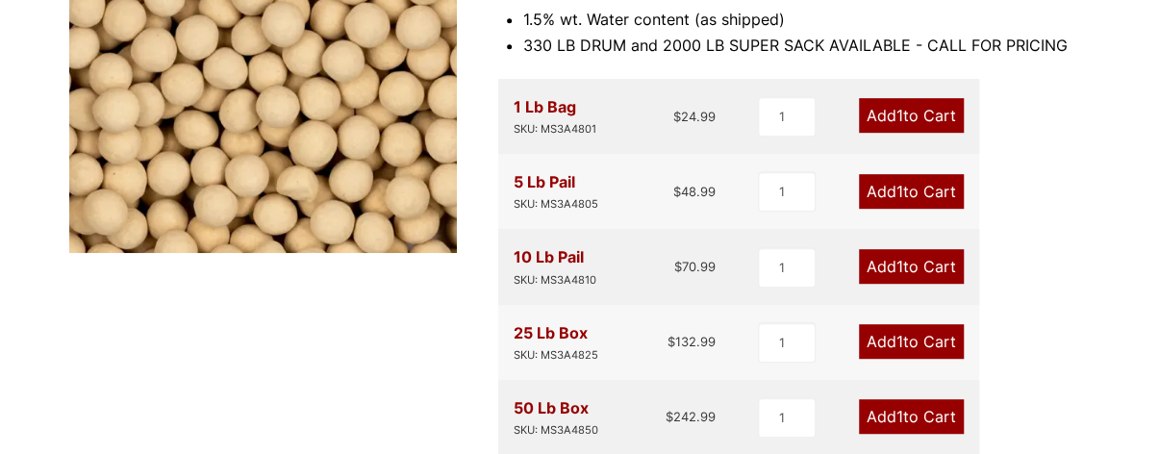
click at [900, 265] on link "Add 1 to Cart" at bounding box center [911, 266] width 105 height 35
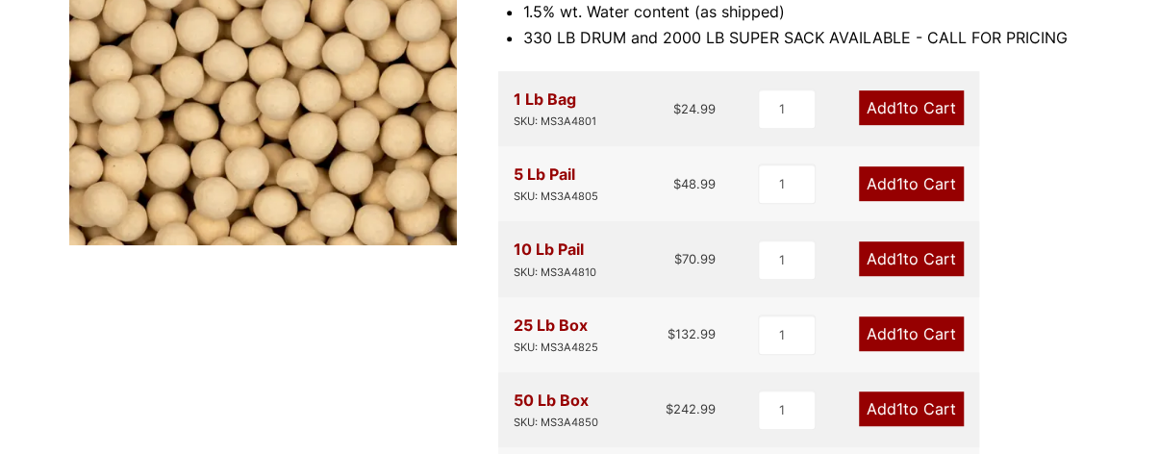
scroll to position [417, 0]
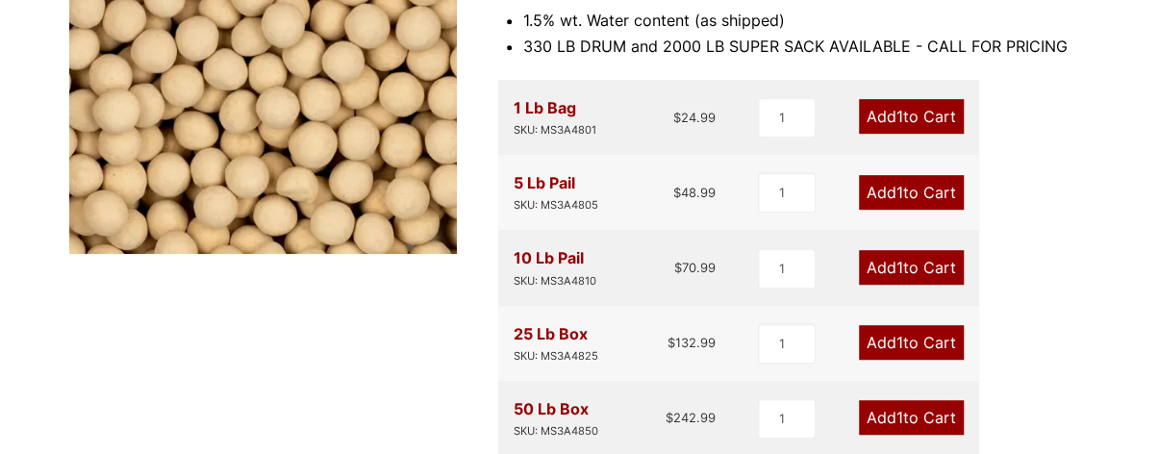
click at [925, 9] on li "1.5% wt. Water content (as shipped)" at bounding box center [806, 21] width 567 height 26
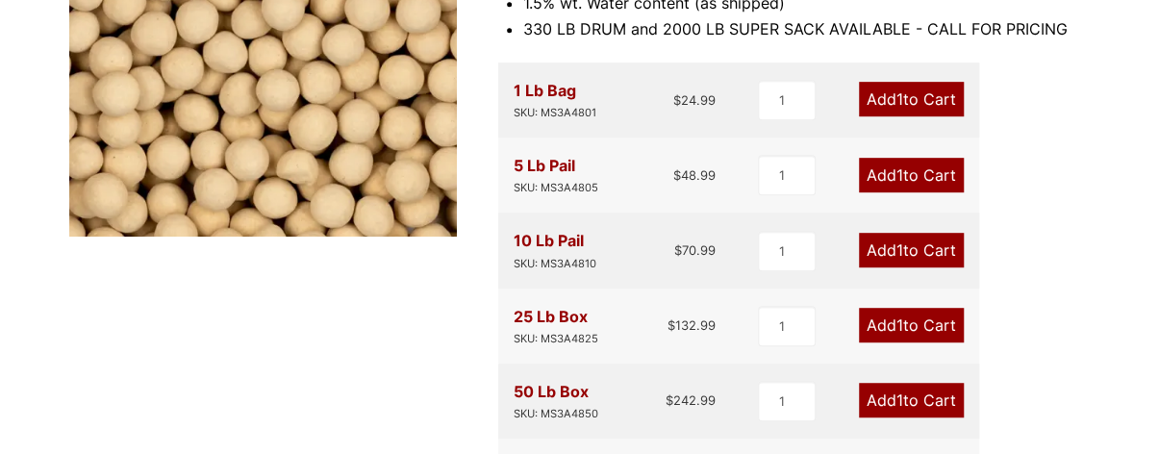
scroll to position [437, 0]
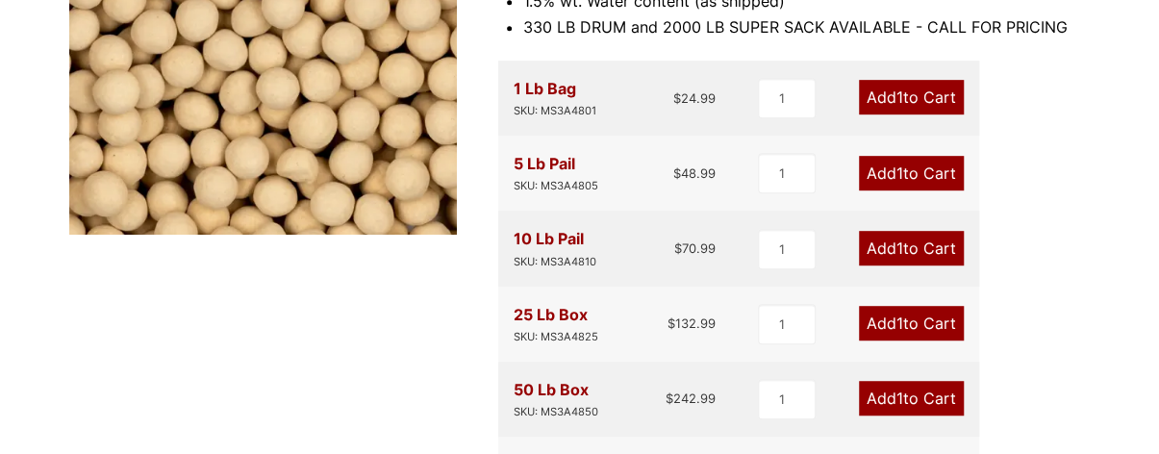
click at [939, 165] on link "Add 1 to Cart" at bounding box center [911, 173] width 105 height 35
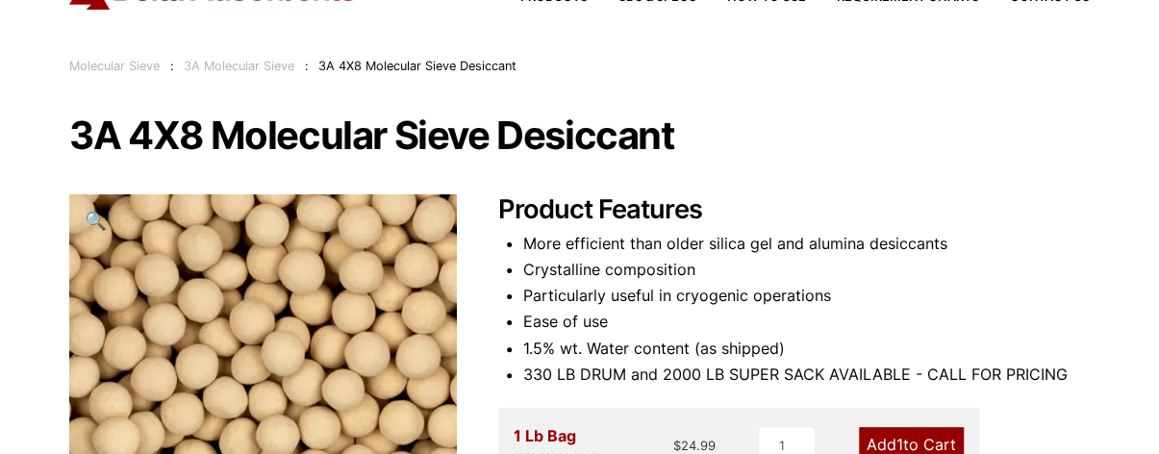
scroll to position [0, 0]
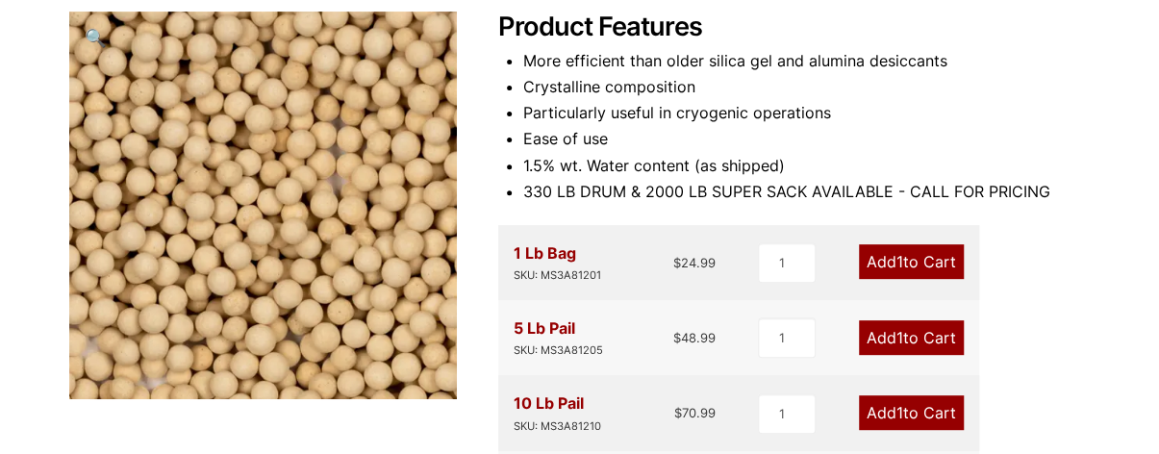
scroll to position [270, 0]
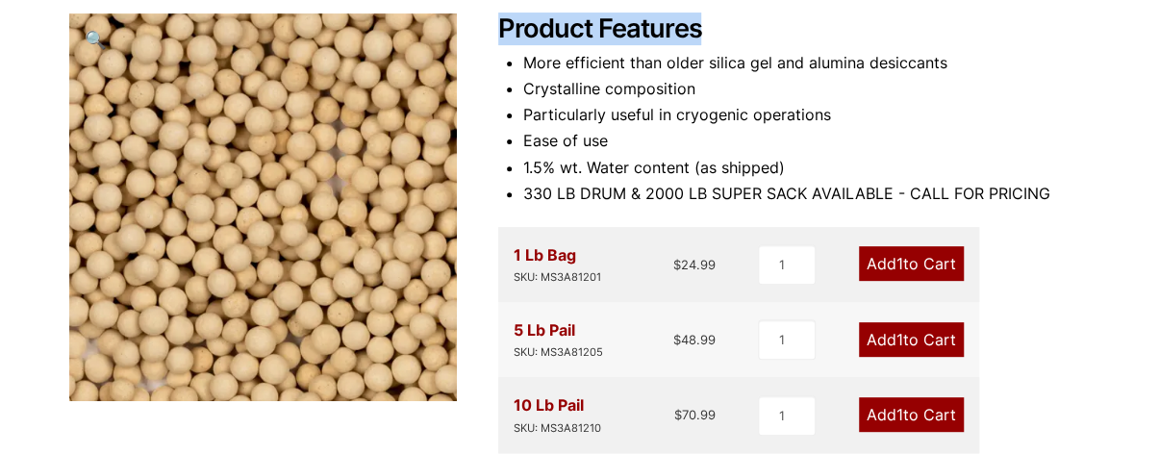
drag, startPoint x: 500, startPoint y: 33, endPoint x: 769, endPoint y: 21, distance: 269.6
click at [769, 21] on h2 "Product Features" at bounding box center [794, 29] width 592 height 32
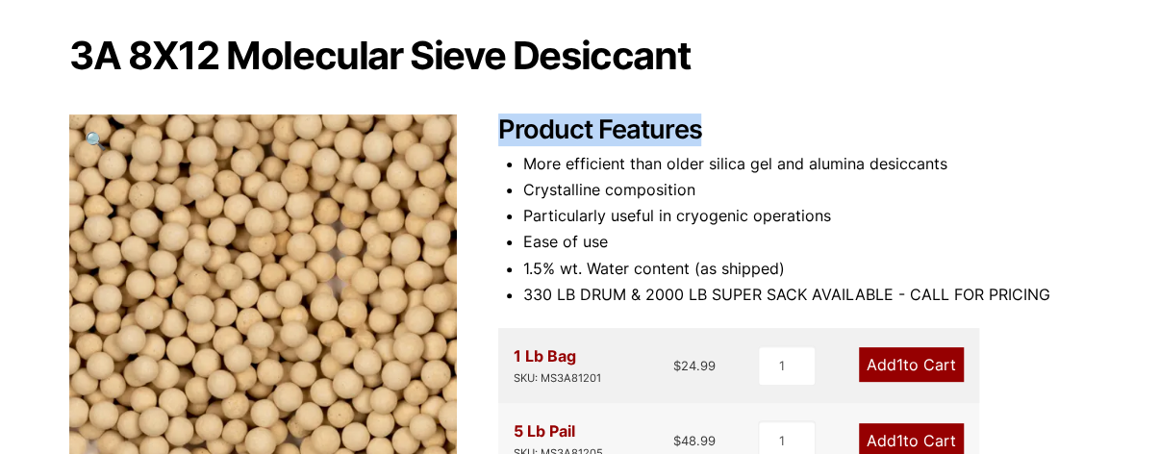
scroll to position [170, 0]
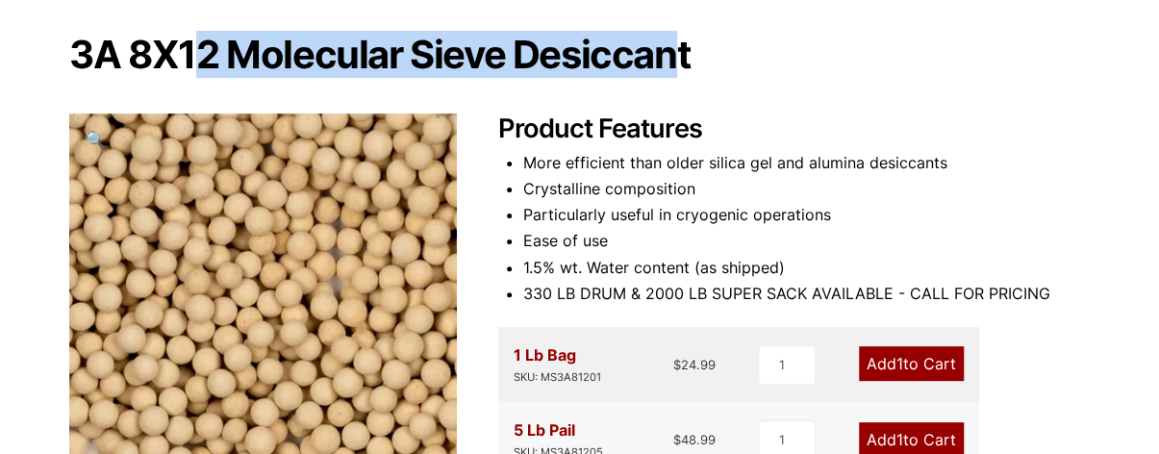
drag, startPoint x: 679, startPoint y: 46, endPoint x: 190, endPoint y: 38, distance: 488.7
click at [190, 38] on h1 "3A 8X12 Molecular Sieve Desiccant" at bounding box center [579, 55] width 1020 height 40
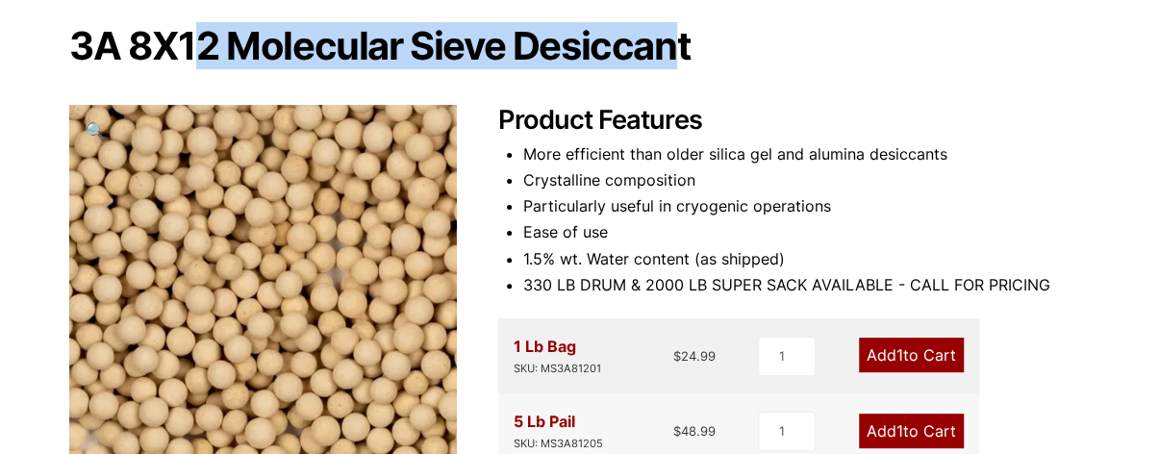
scroll to position [182, 0]
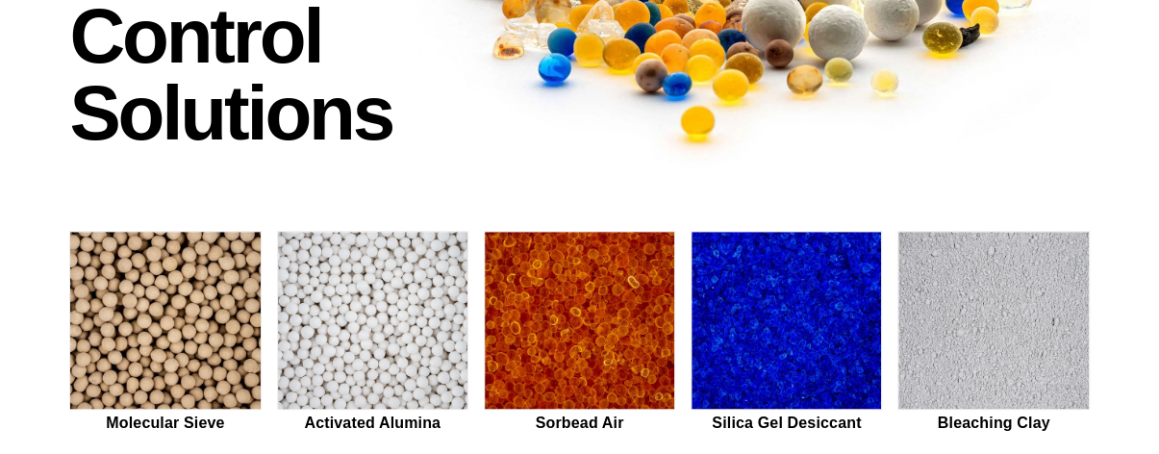
scroll to position [319, 0]
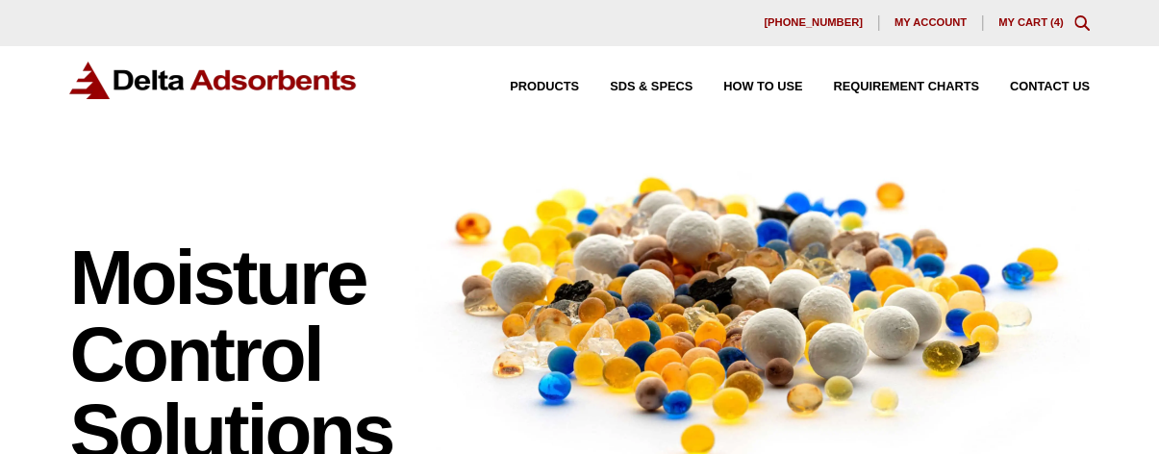
click at [1018, 21] on link "My Cart ( 4 )" at bounding box center [1030, 22] width 65 height 12
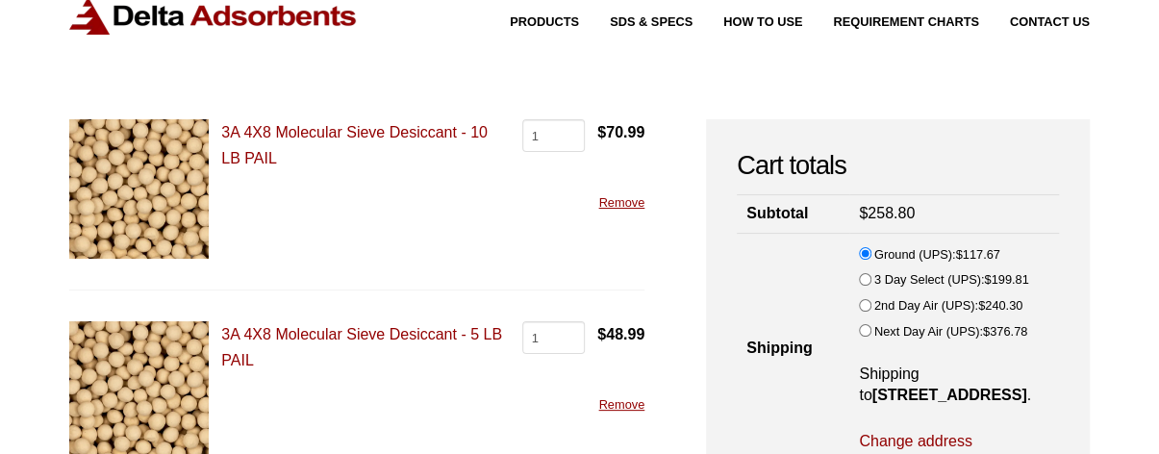
scroll to position [67, 0]
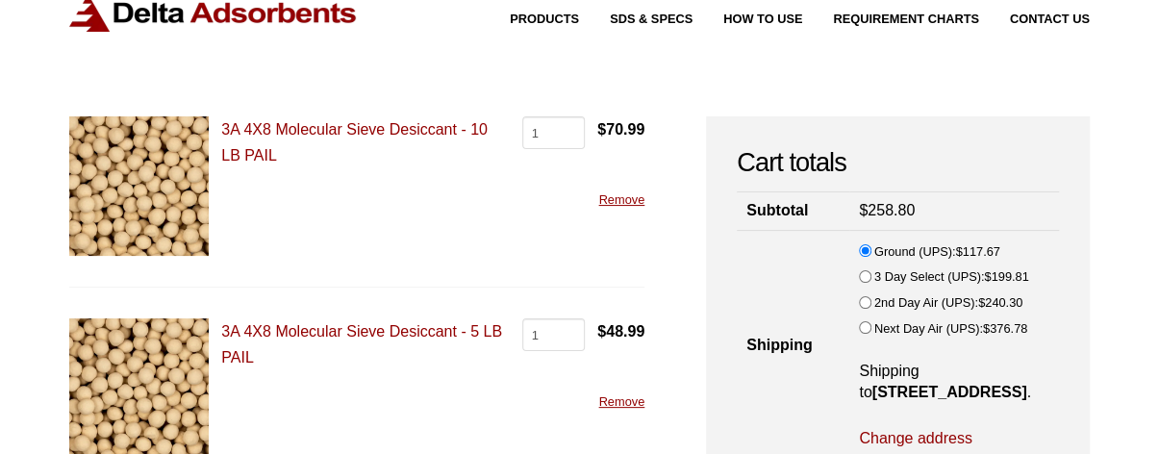
click at [623, 201] on link "Remove" at bounding box center [621, 199] width 46 height 14
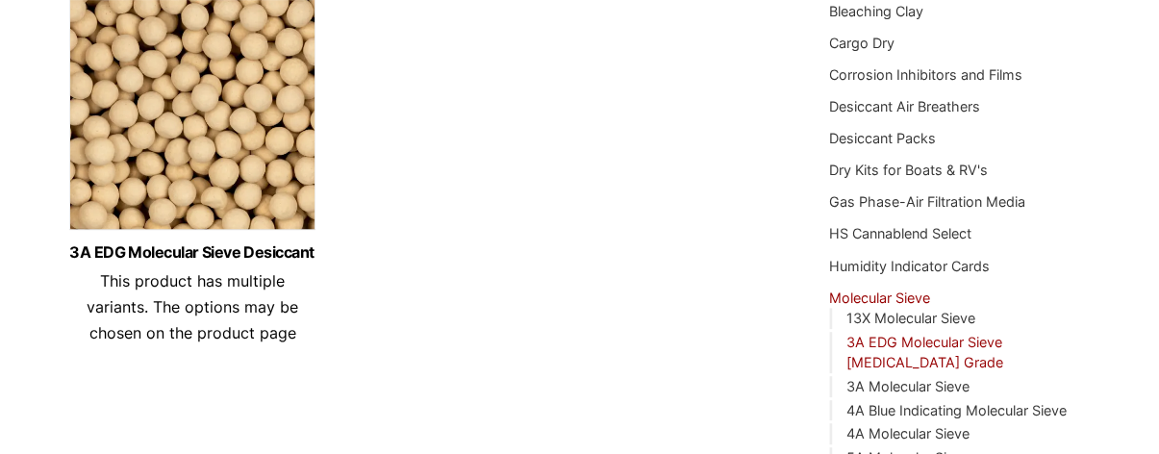
scroll to position [315, 0]
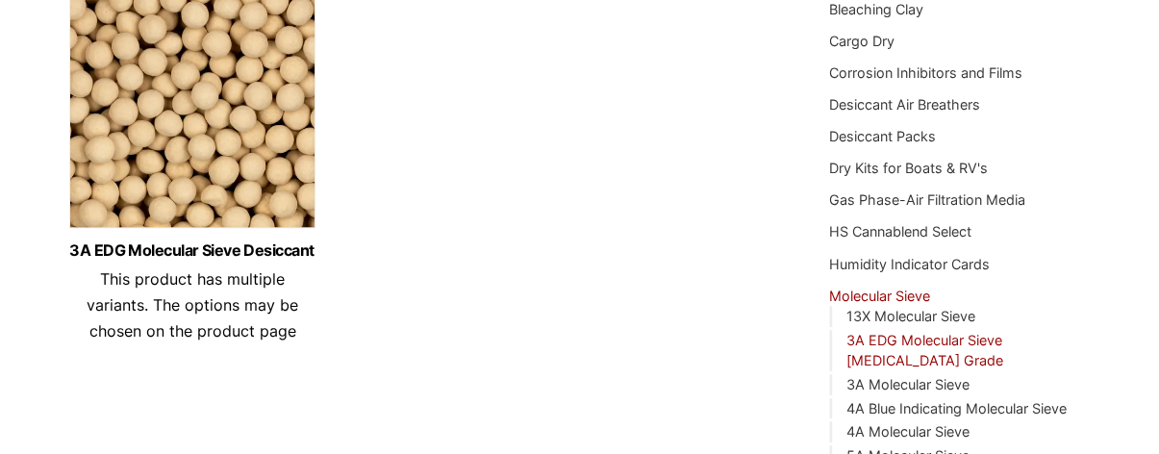
click at [166, 75] on img at bounding box center [192, 117] width 246 height 240
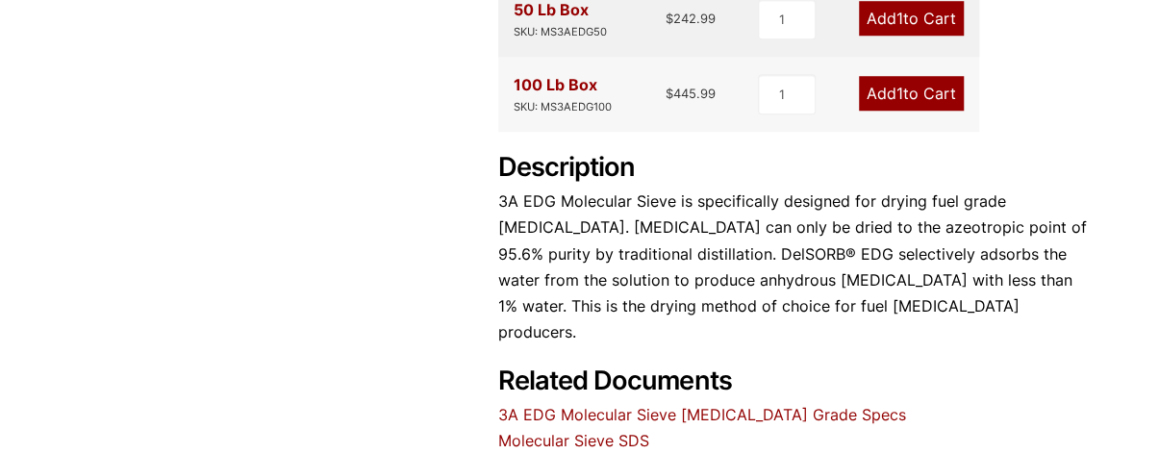
scroll to position [790, 0]
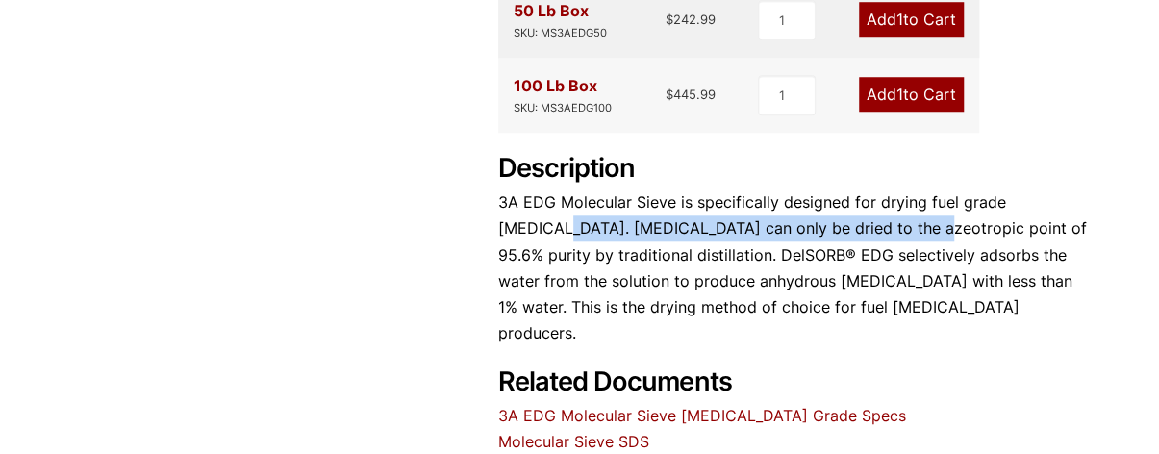
drag, startPoint x: 1065, startPoint y: 186, endPoint x: 845, endPoint y: 222, distance: 223.3
click at [845, 222] on div "Description 3A EDG Molecular Sieve is specifically designed for drying fuel gra…" at bounding box center [794, 249] width 592 height 193
click at [845, 222] on p "3A EDG Molecular Sieve is specifically designed for drying fuel grade [MEDICAL_…" at bounding box center [794, 267] width 592 height 157
drag, startPoint x: 500, startPoint y: 228, endPoint x: 744, endPoint y: 230, distance: 244.3
click at [744, 230] on p "3A EDG Molecular Sieve is specifically designed for drying fuel grade [MEDICAL_…" at bounding box center [794, 267] width 592 height 157
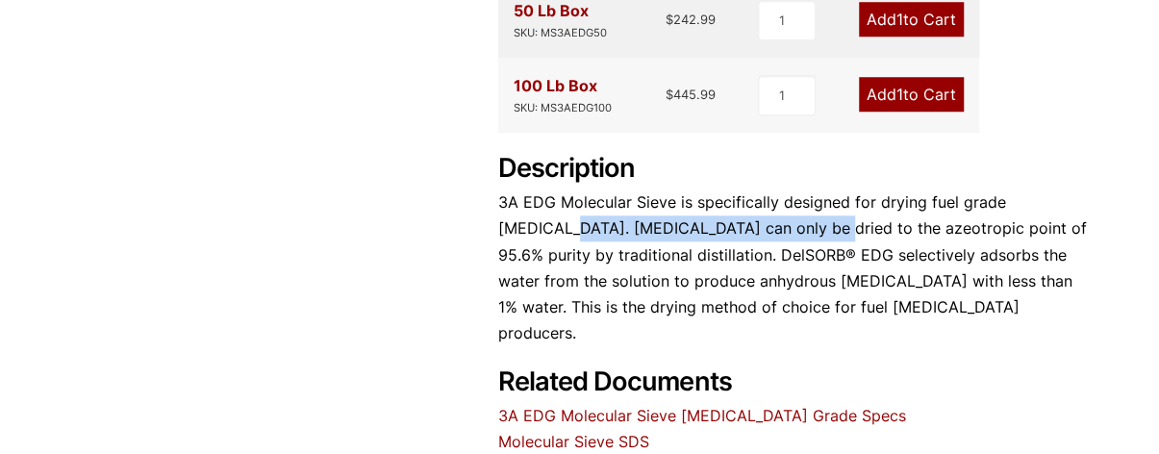
click at [744, 230] on p "3A EDG Molecular Sieve is specifically designed for drying fuel grade [MEDICAL_…" at bounding box center [794, 267] width 592 height 157
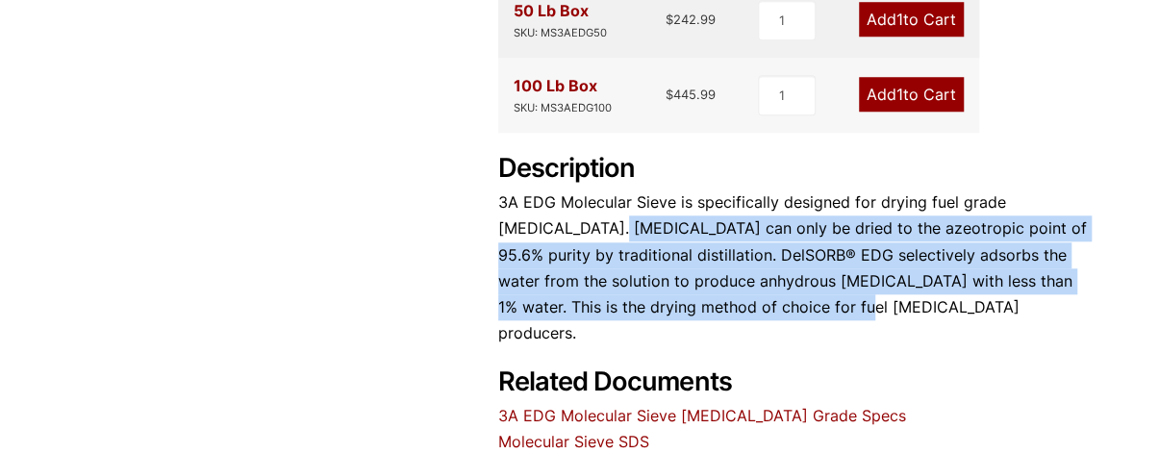
drag, startPoint x: 752, startPoint y: 313, endPoint x: 545, endPoint y: 241, distance: 218.7
click at [545, 241] on p "3A EDG Molecular Sieve is specifically designed for drying fuel grade ethanol. …" at bounding box center [794, 267] width 592 height 157
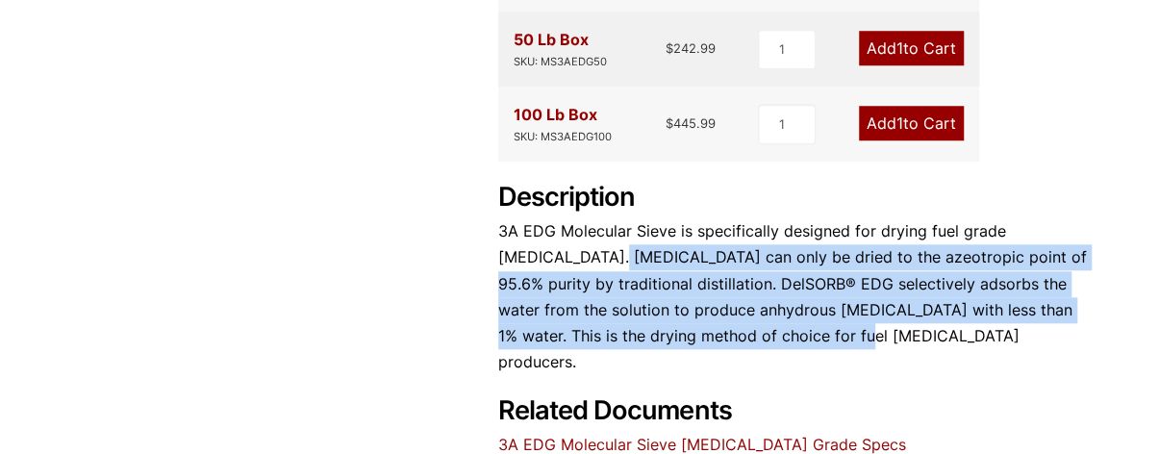
scroll to position [762, 0]
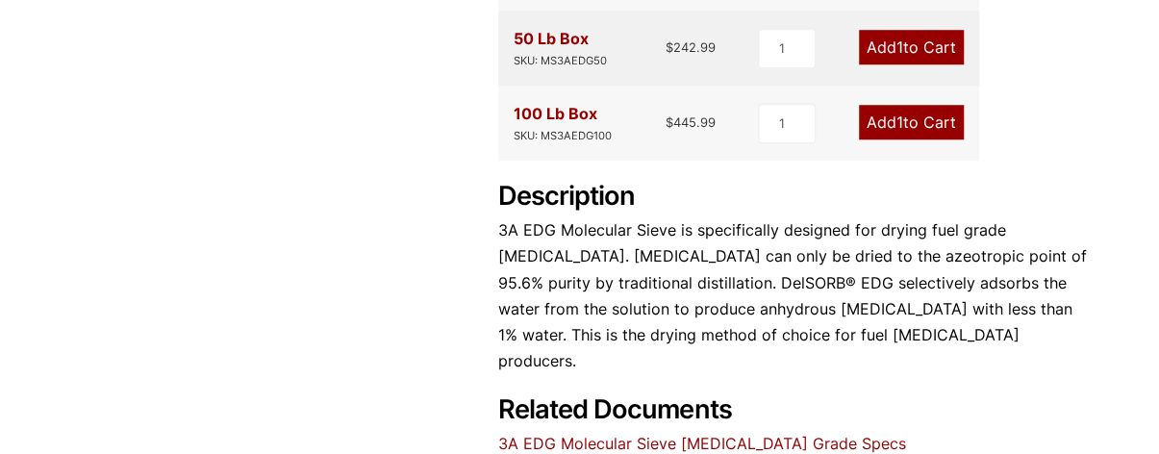
click at [554, 236] on p "3A EDG Molecular Sieve is specifically designed for drying fuel grade ethanol. …" at bounding box center [794, 295] width 592 height 157
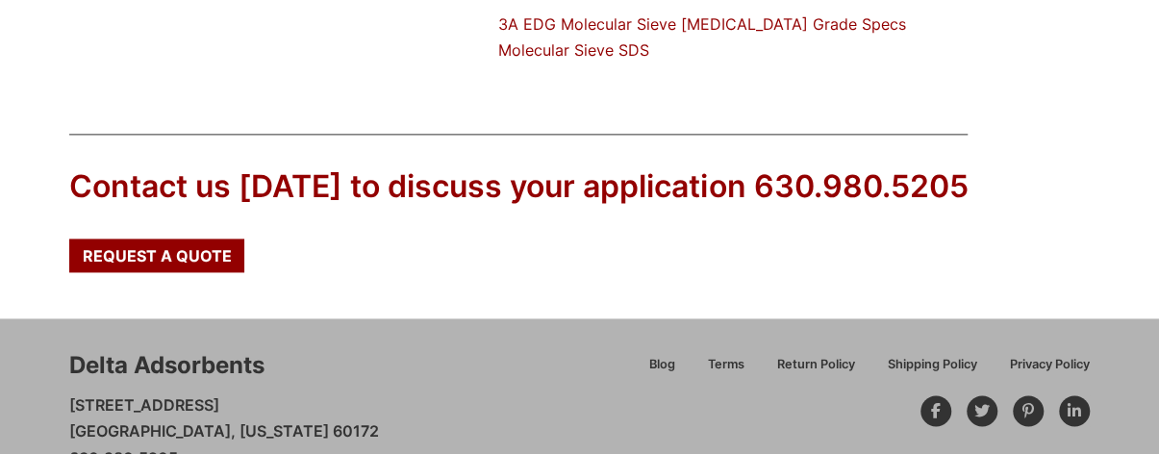
scroll to position [1229, 0]
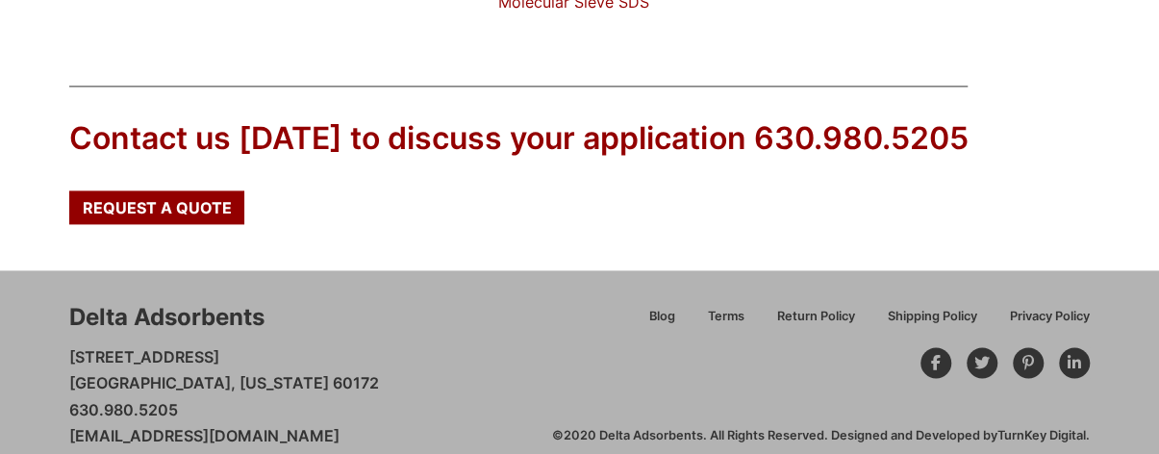
click at [569, 306] on div "Blog Terms Return Policy Shipping Policy Privacy Policy ©2020 Delta Adsorbents.…" at bounding box center [821, 375] width 538 height 139
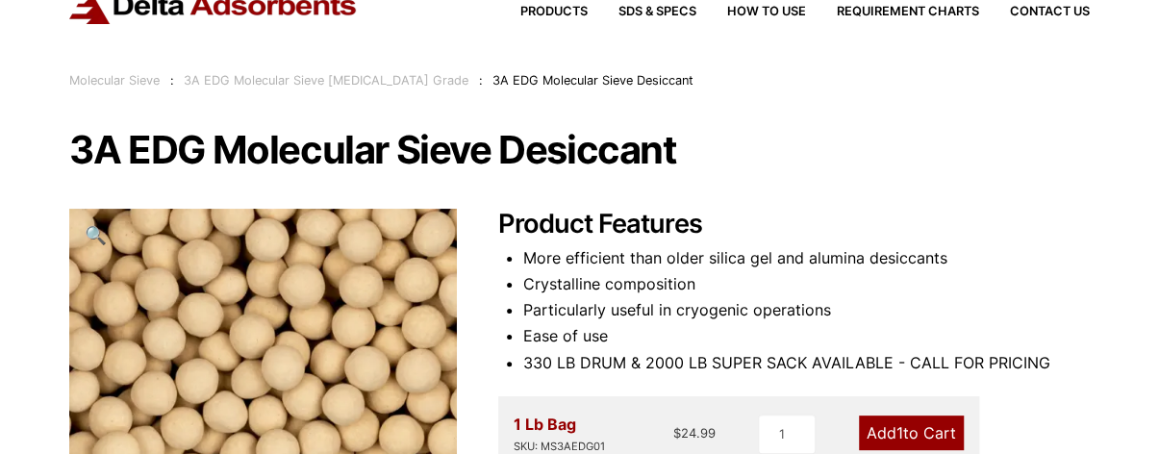
scroll to position [0, 0]
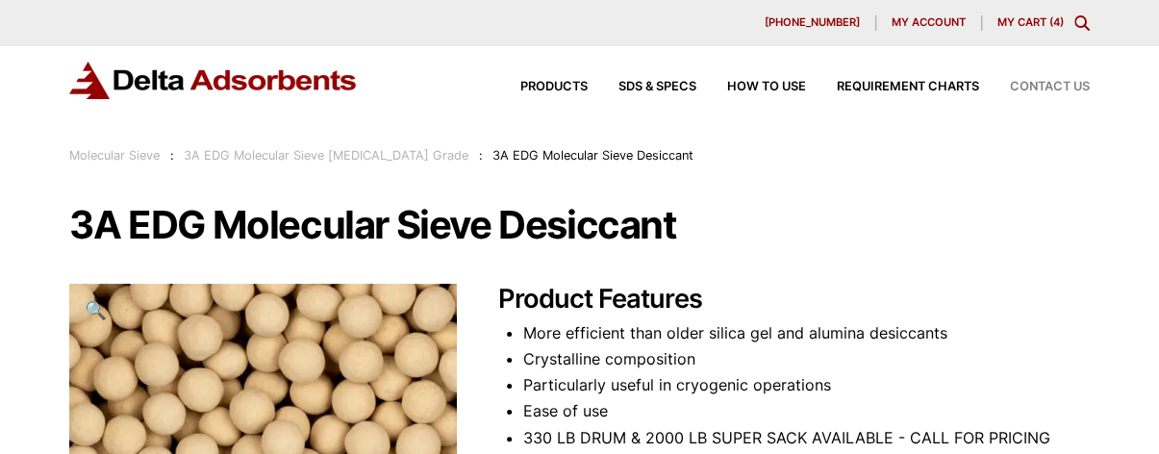
click at [1048, 88] on span "Contact Us" at bounding box center [1050, 87] width 80 height 13
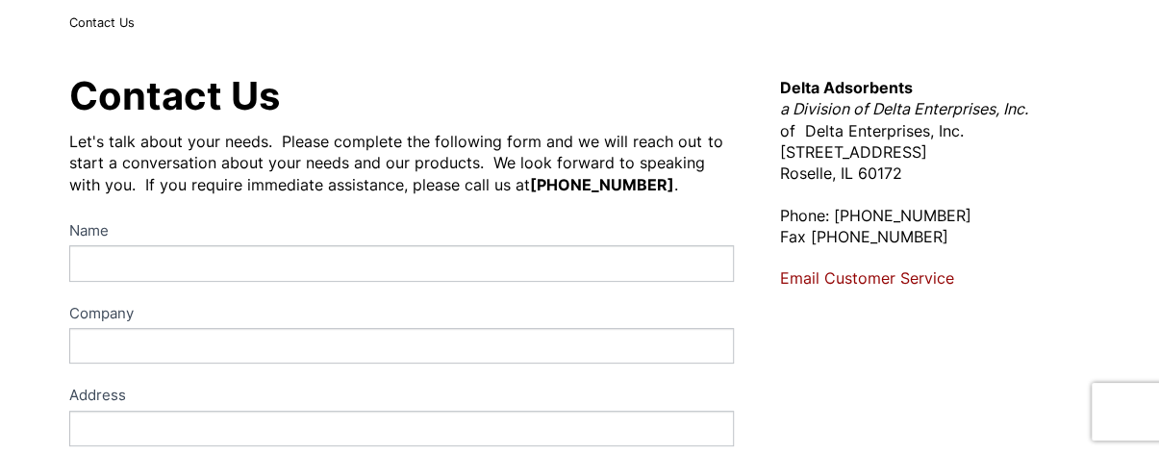
scroll to position [219, 0]
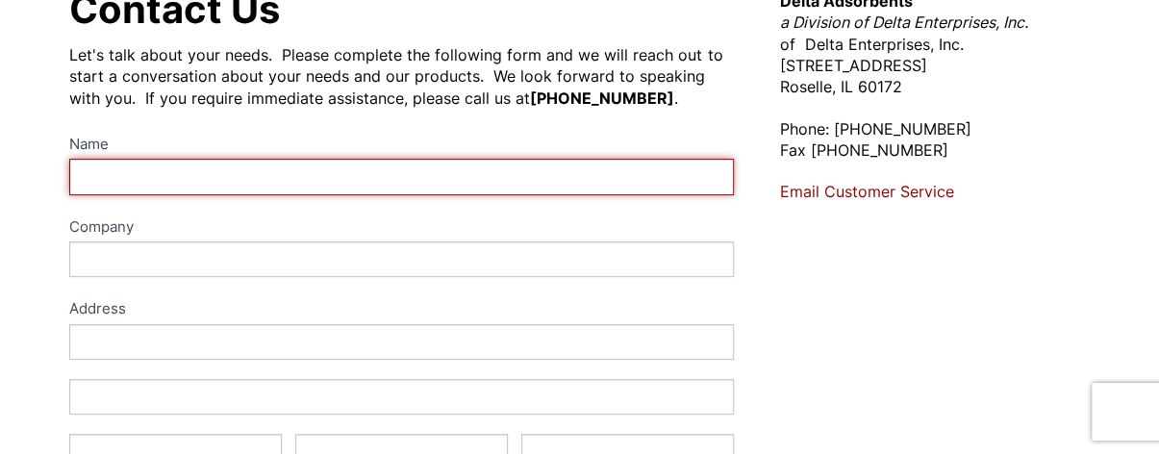
click at [550, 164] on input "Name" at bounding box center [401, 177] width 665 height 36
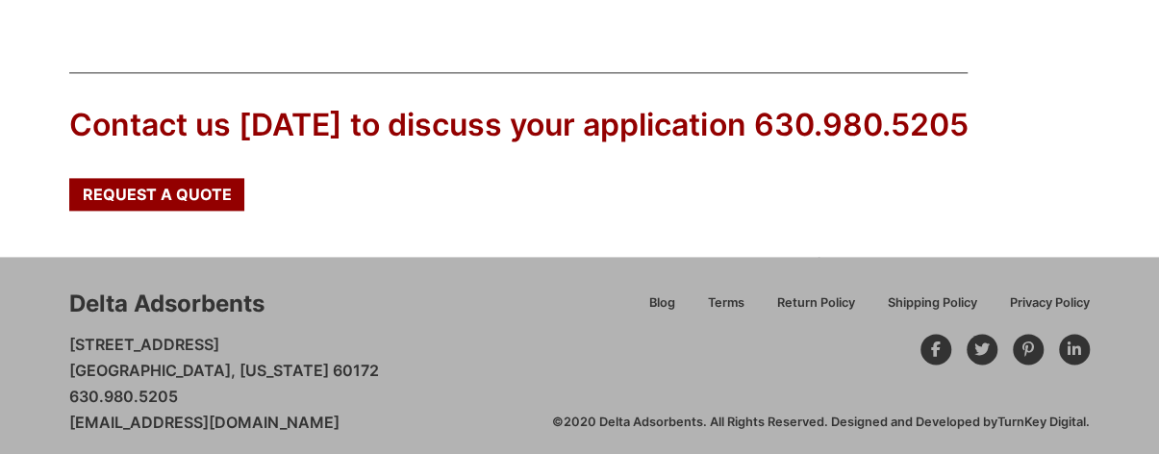
scroll to position [1194, 0]
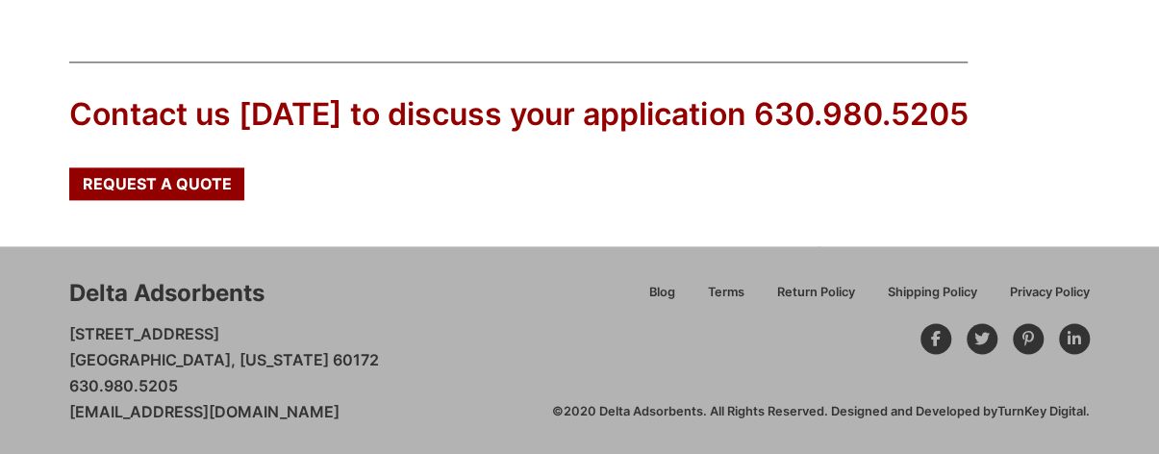
click at [423, 330] on div "Delta Adsorbents 28 Congress Circle W. Roselle, Illinois 60172 630.980.5205 cus…" at bounding box center [310, 351] width 482 height 148
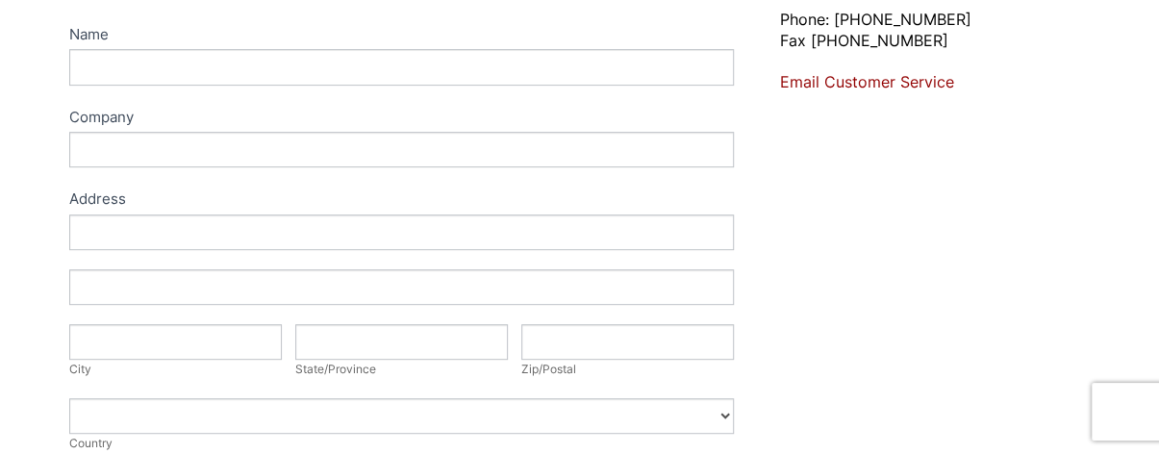
scroll to position [331, 0]
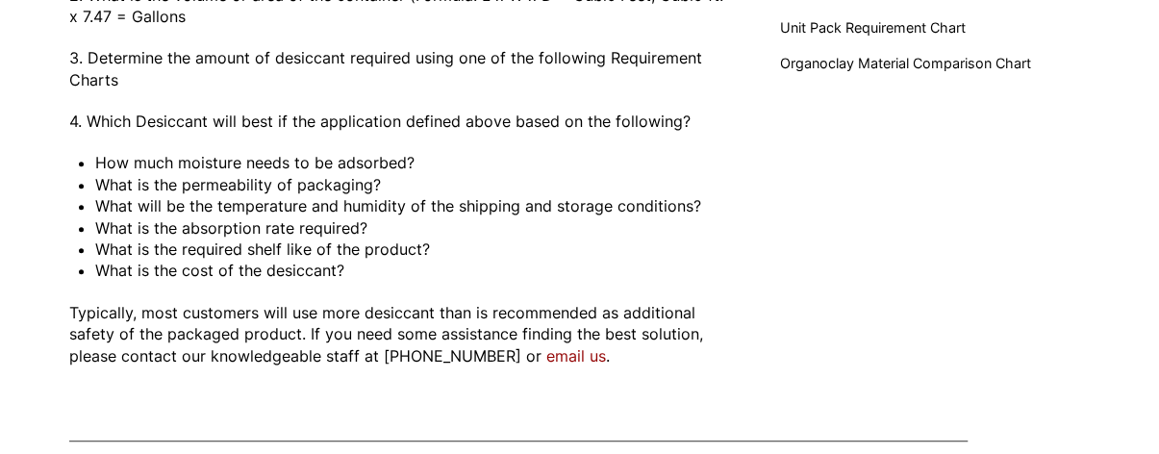
scroll to position [362, 0]
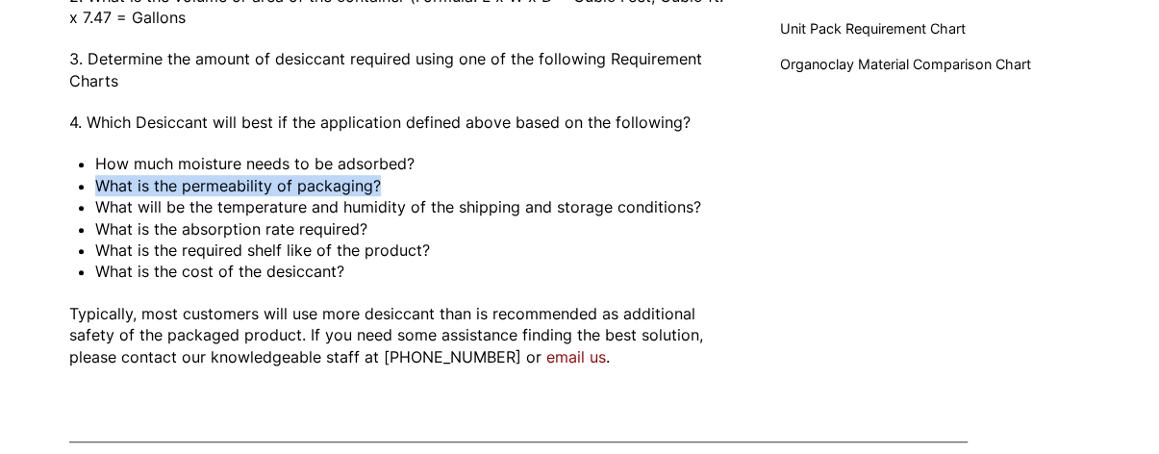
drag, startPoint x: 419, startPoint y: 189, endPoint x: 78, endPoint y: 186, distance: 341.5
click at [78, 186] on div "Determining Types and Quantities of Required Desiccant 1. What type of containe…" at bounding box center [401, 135] width 665 height 466
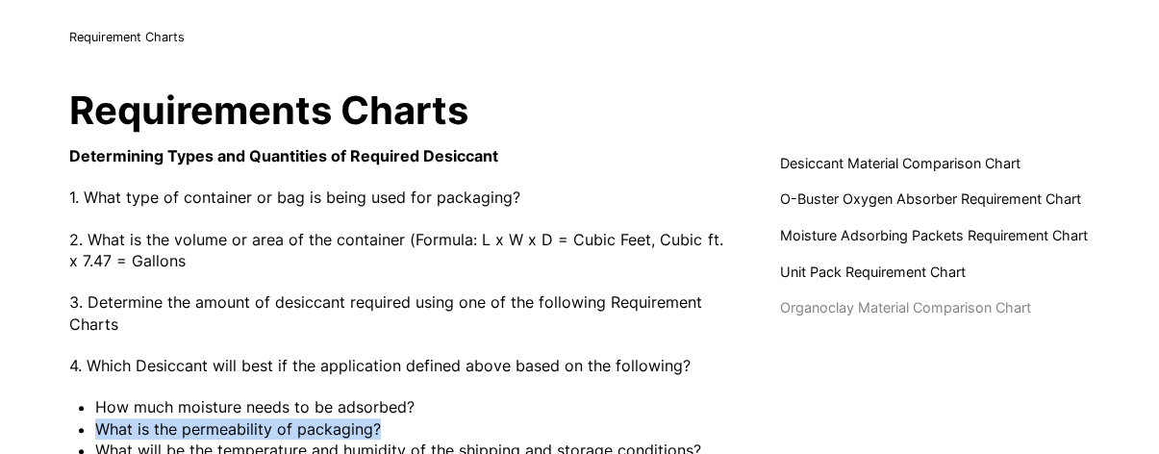
scroll to position [120, 0]
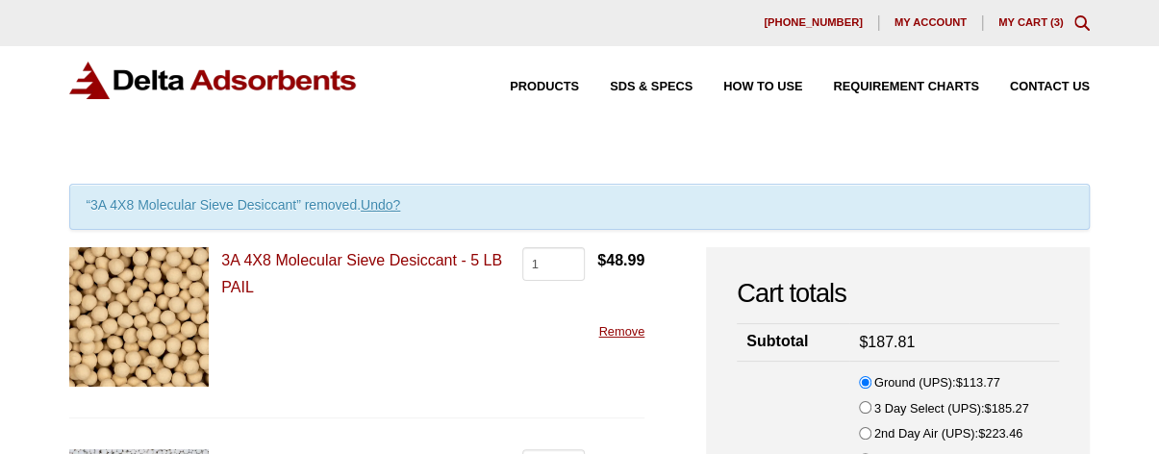
click at [362, 247] on p "3A 4X8 Molecular Sieve Desiccant - 5 LB PAIL" at bounding box center [365, 273] width 289 height 52
click at [362, 255] on link "3A 4X8 Molecular Sieve Desiccant - 5 LB PAIL" at bounding box center [361, 273] width 281 height 42
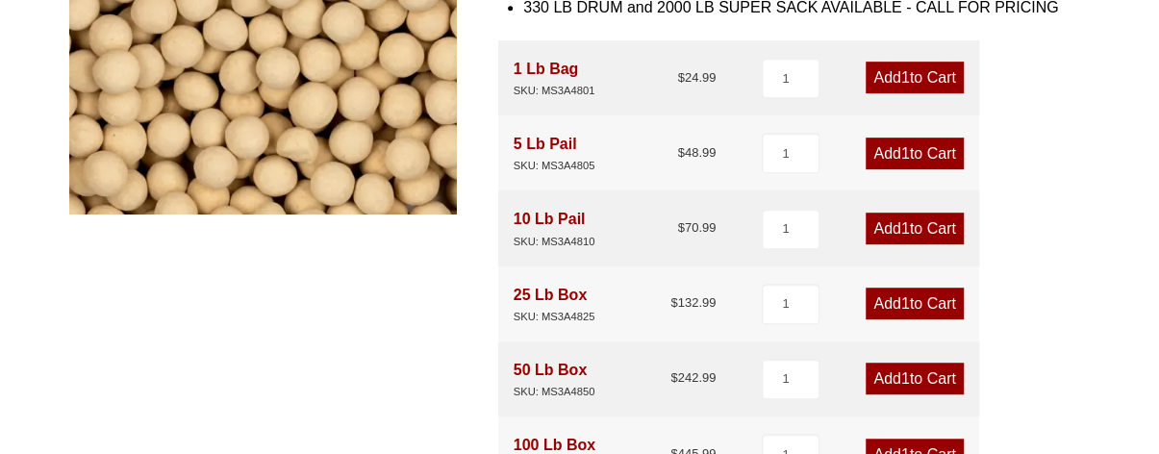
scroll to position [458, 0]
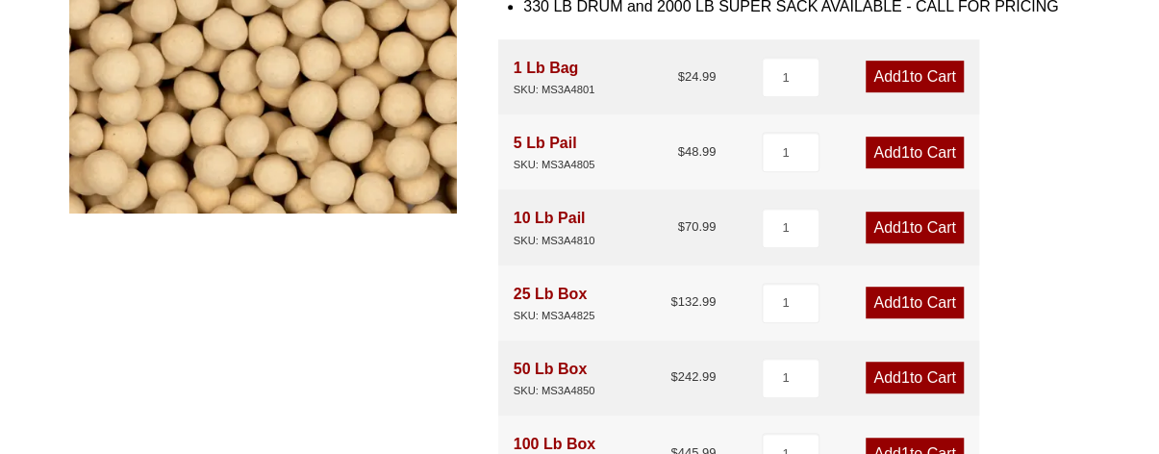
click at [940, 226] on link "Add 1 to Cart" at bounding box center [914, 228] width 97 height 32
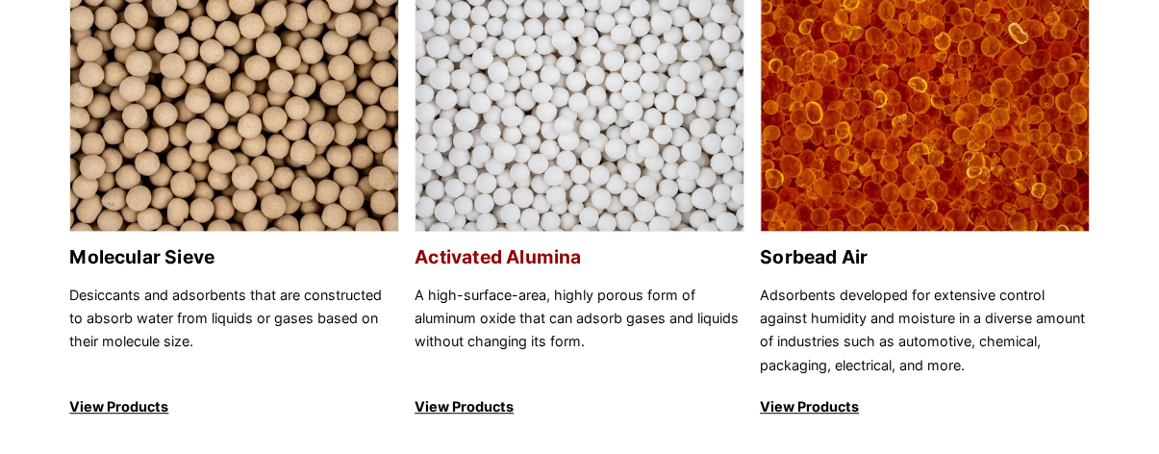
scroll to position [275, 0]
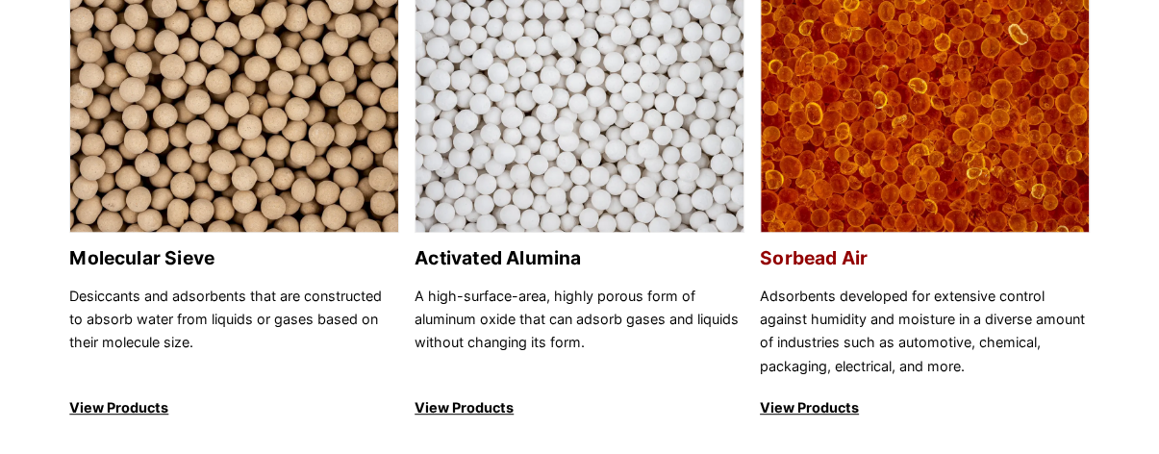
click at [821, 259] on h2 "Sorbead Air" at bounding box center [925, 258] width 330 height 22
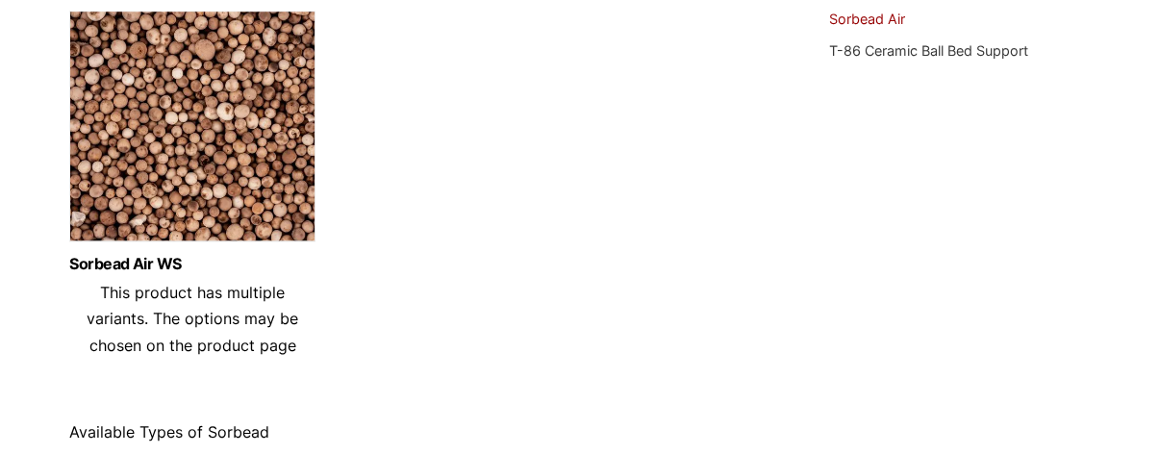
scroll to position [723, 0]
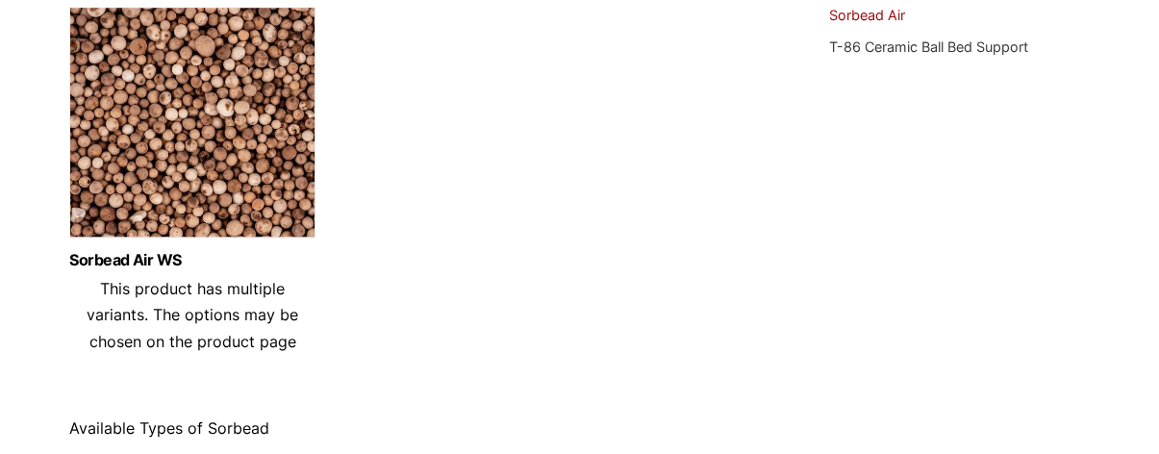
click at [253, 234] on img at bounding box center [192, 127] width 246 height 240
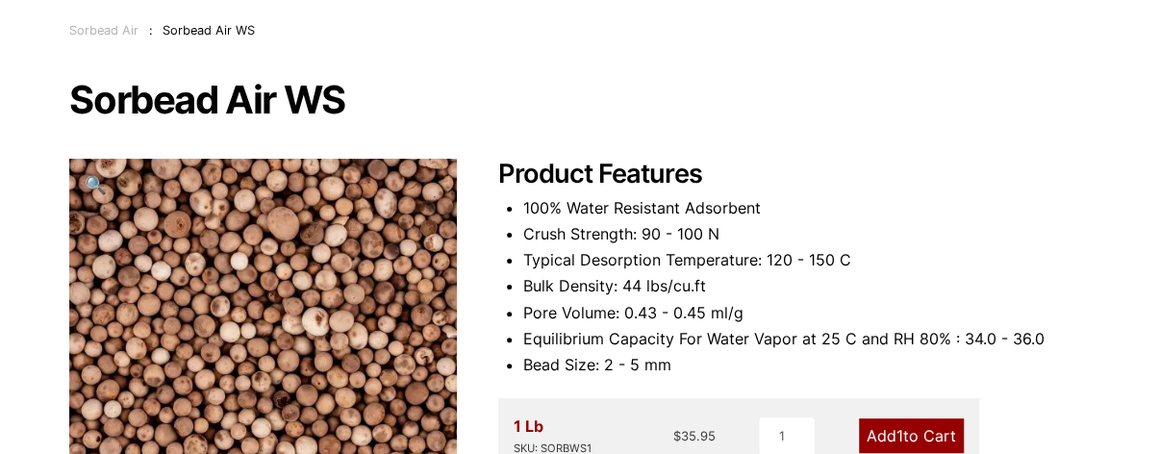
scroll to position [193, 0]
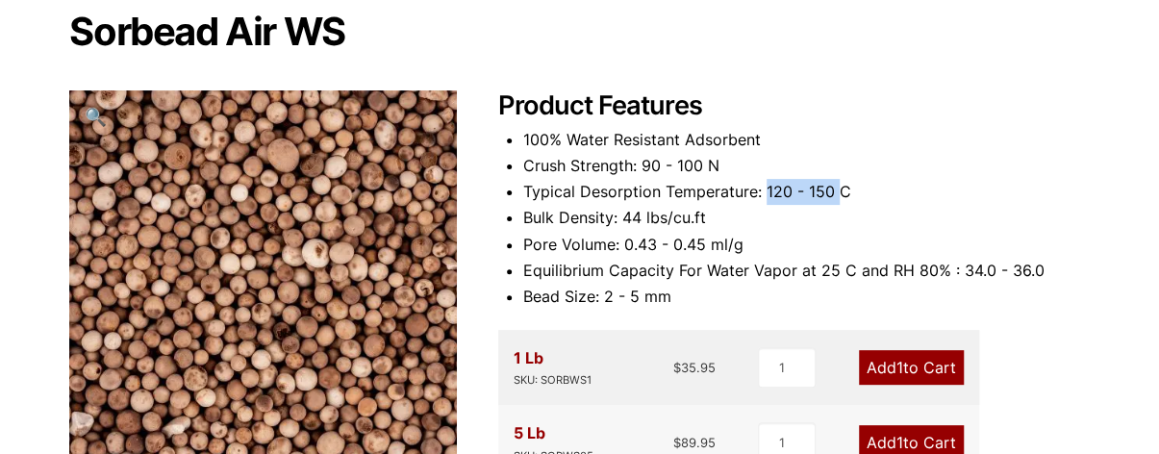
drag, startPoint x: 768, startPoint y: 191, endPoint x: 840, endPoint y: 199, distance: 72.5
click at [840, 199] on li "Typical Desorption Temperature: 120 - 150 C" at bounding box center [806, 192] width 567 height 26
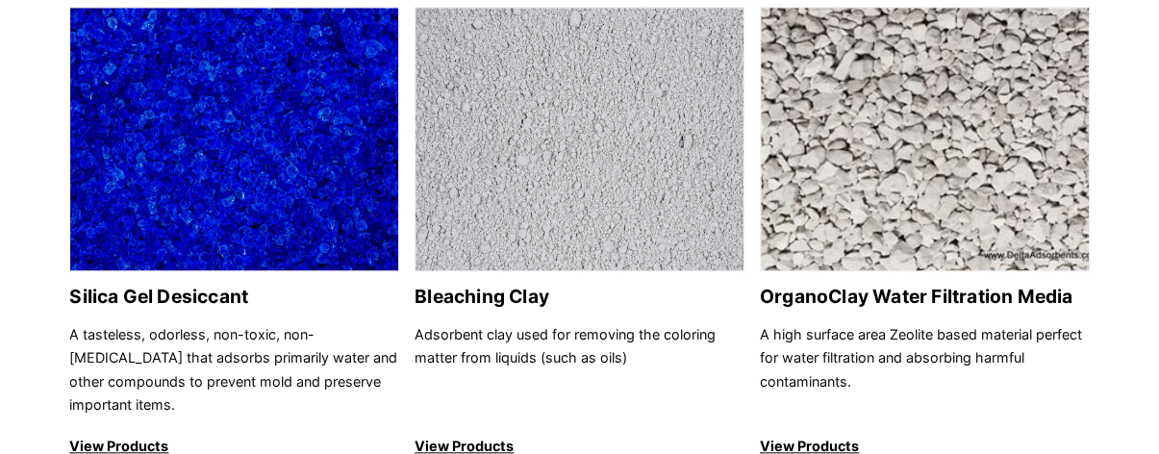
scroll to position [737, 0]
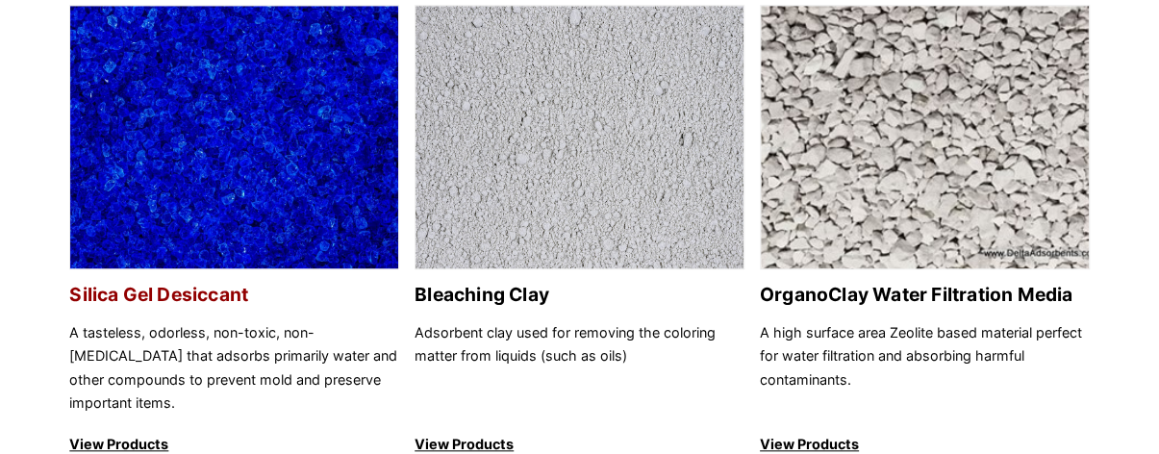
click at [220, 247] on img at bounding box center [234, 138] width 328 height 265
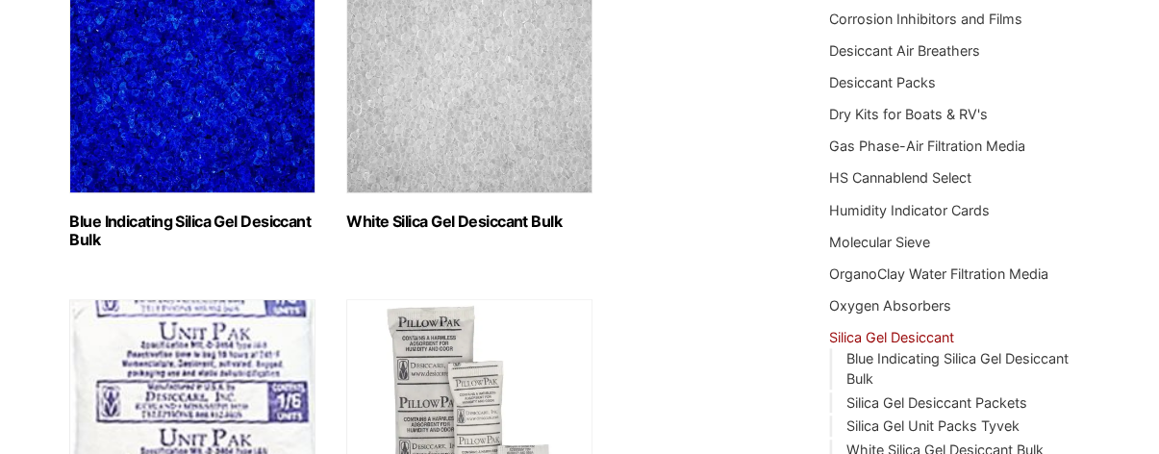
scroll to position [371, 0]
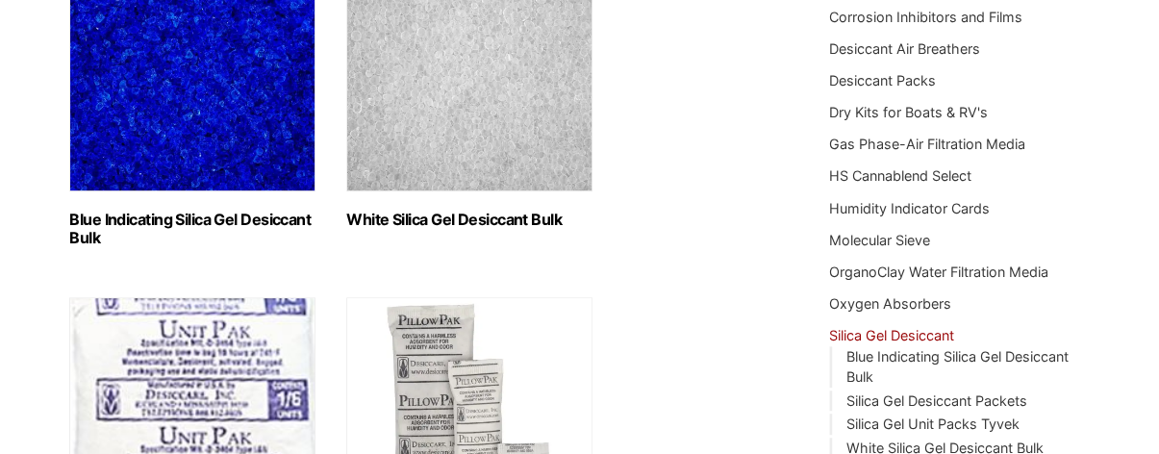
click at [223, 106] on img "Visit product category Blue Indicating Silica Gel Desiccant Bulk" at bounding box center [192, 71] width 246 height 240
click at [416, 174] on img "Visit product category White Silica Gel Desiccant Bulk" at bounding box center [469, 71] width 246 height 240
click at [240, 172] on img "Visit product category Blue Indicating Silica Gel Desiccant Bulk" at bounding box center [192, 71] width 246 height 240
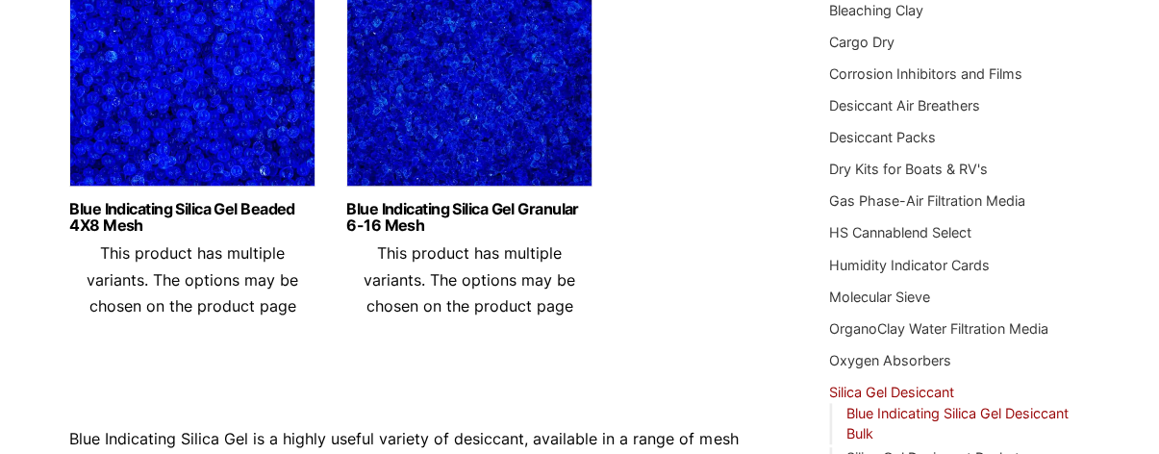
scroll to position [316, 0]
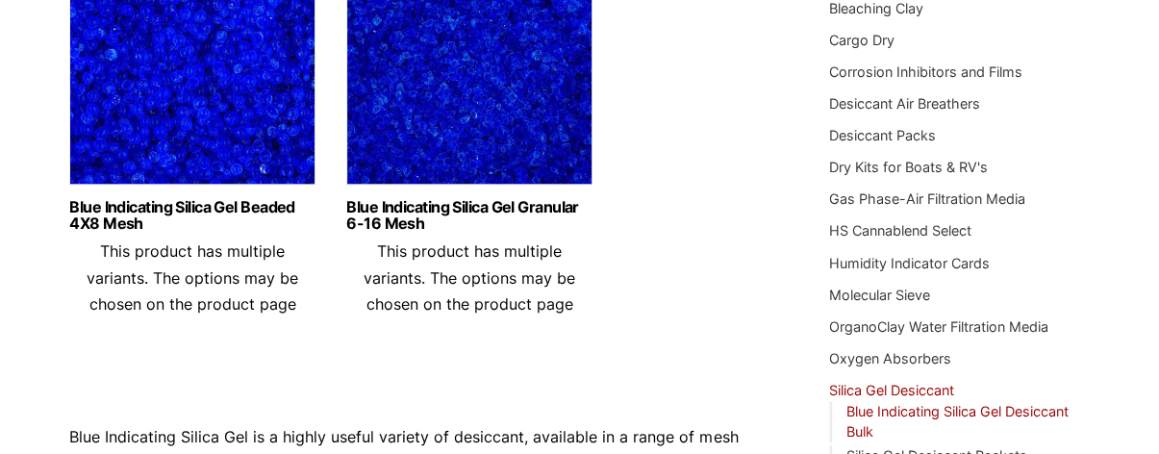
click at [393, 153] on img at bounding box center [469, 74] width 246 height 240
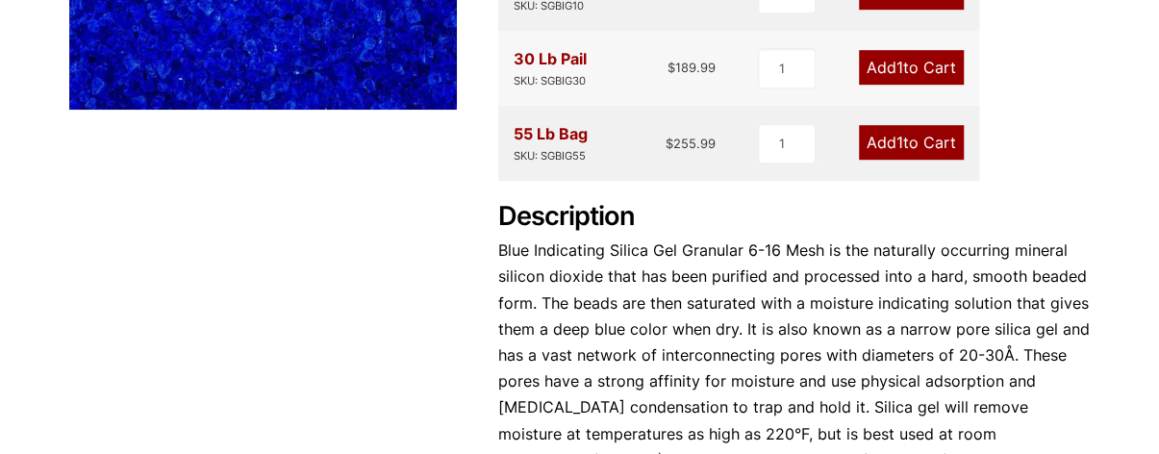
scroll to position [583, 0]
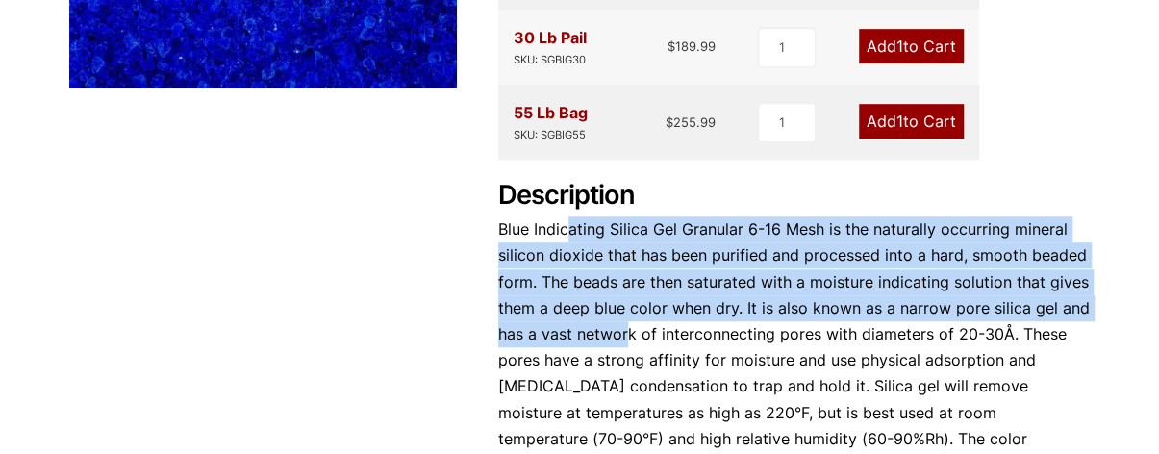
drag, startPoint x: 570, startPoint y: 230, endPoint x: 627, endPoint y: 325, distance: 110.9
click at [627, 325] on p "Blue Indicating Silica Gel Granular 6-16 Mesh is the naturally occurring minera…" at bounding box center [794, 347] width 592 height 262
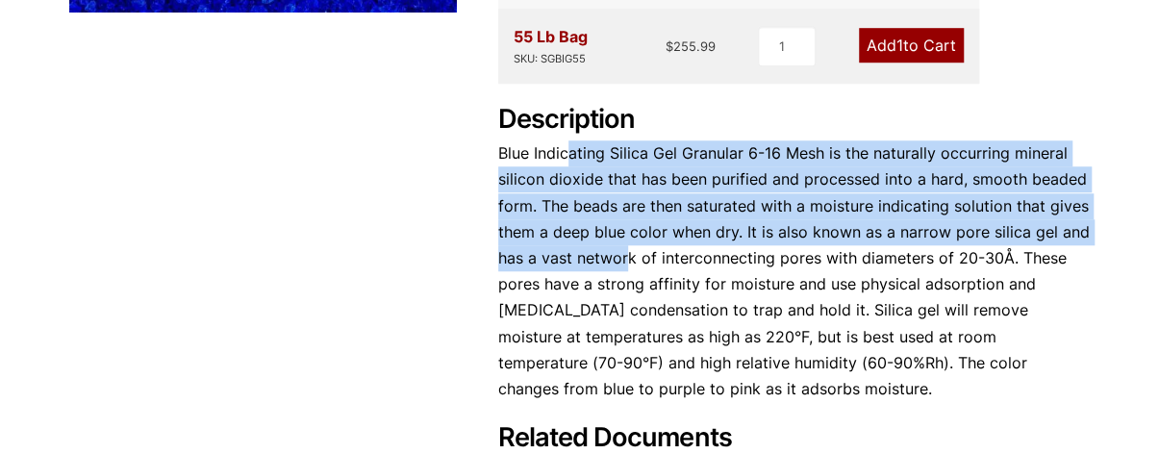
scroll to position [660, 0]
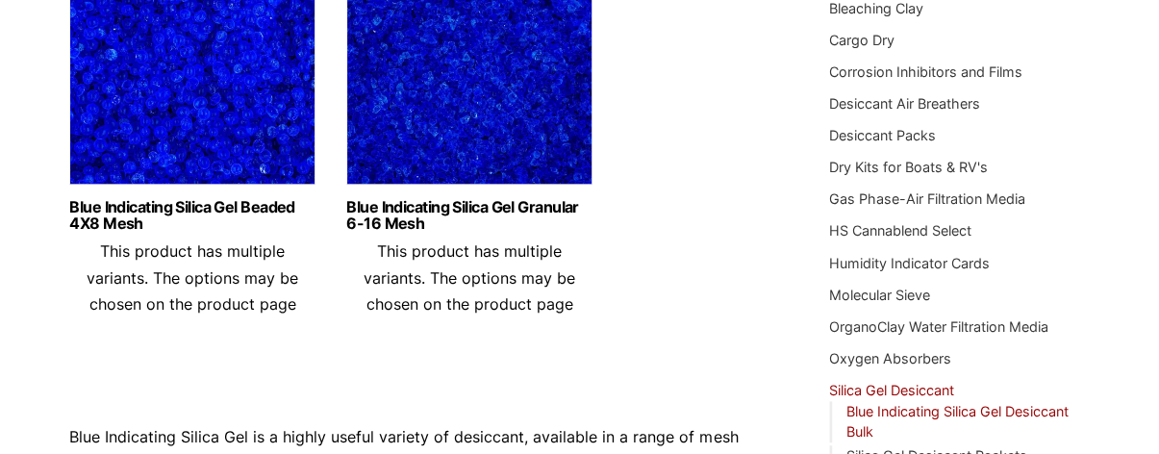
click at [482, 180] on img at bounding box center [469, 74] width 246 height 240
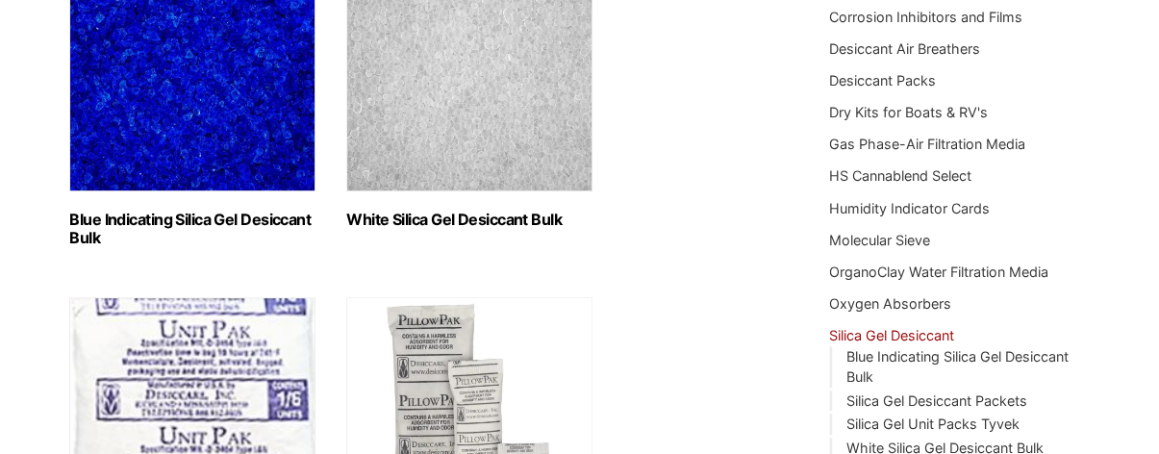
click at [461, 150] on img "Visit product category White Silica Gel Desiccant Bulk" at bounding box center [469, 71] width 246 height 240
click at [204, 105] on img "Visit product category Blue Indicating Silica Gel Desiccant Bulk" at bounding box center [192, 71] width 246 height 240
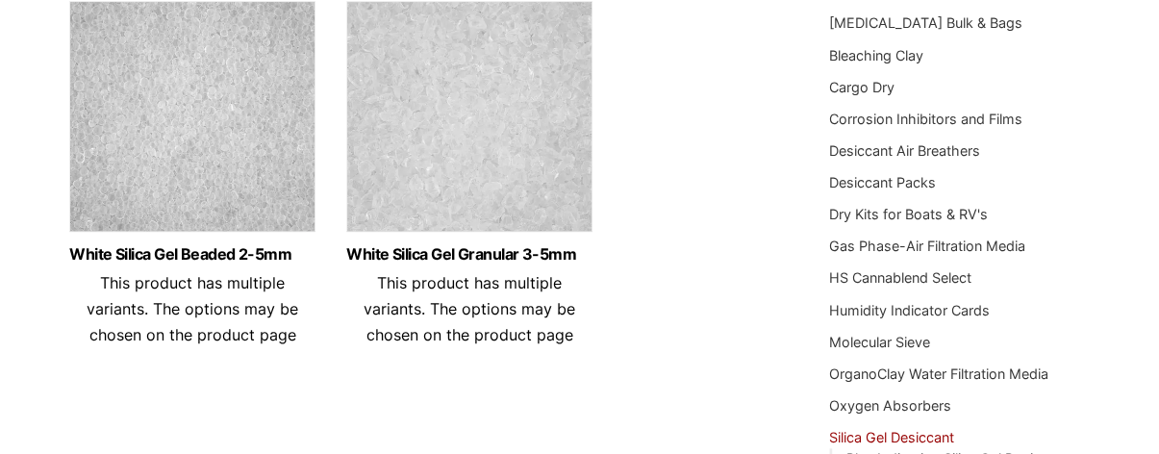
scroll to position [271, 0]
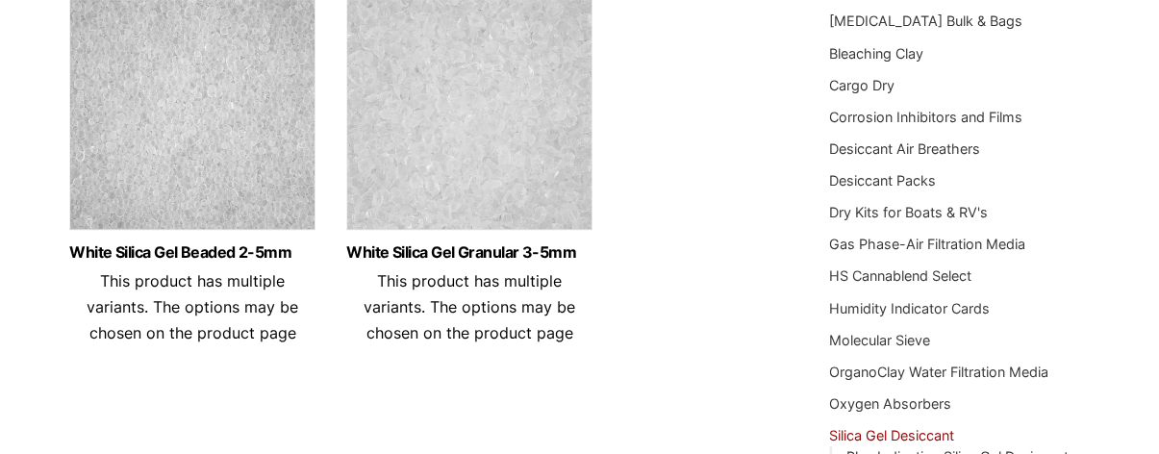
click at [483, 150] on img at bounding box center [469, 119] width 246 height 240
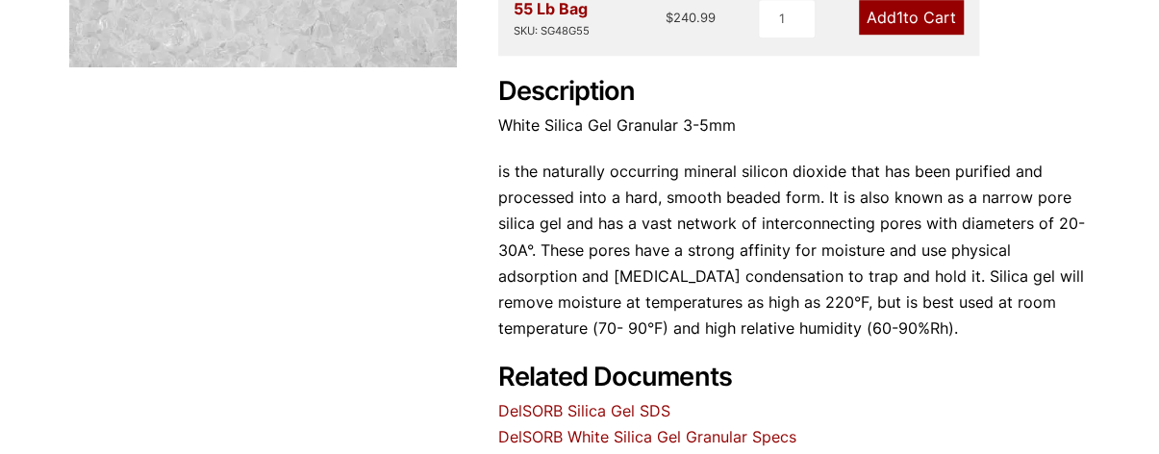
scroll to position [605, 0]
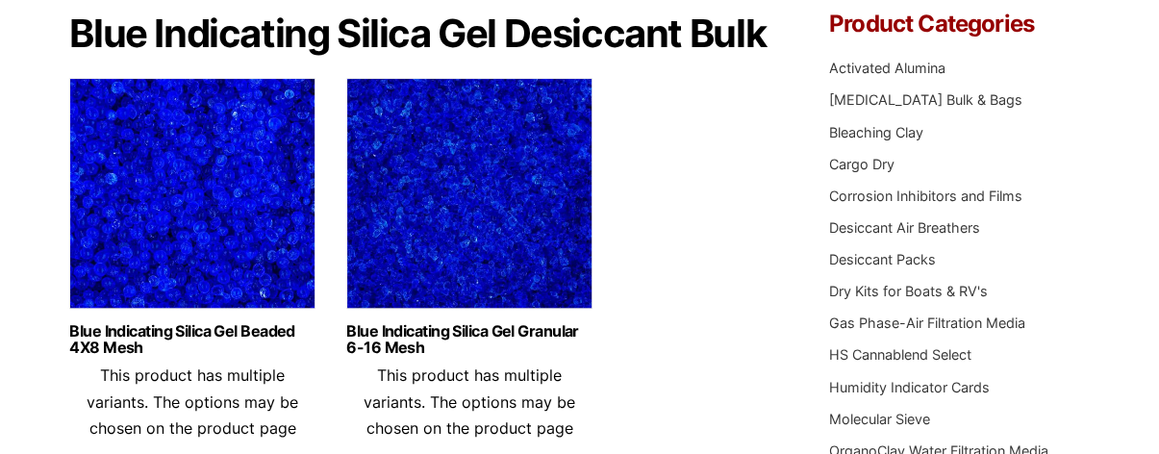
scroll to position [232, 0]
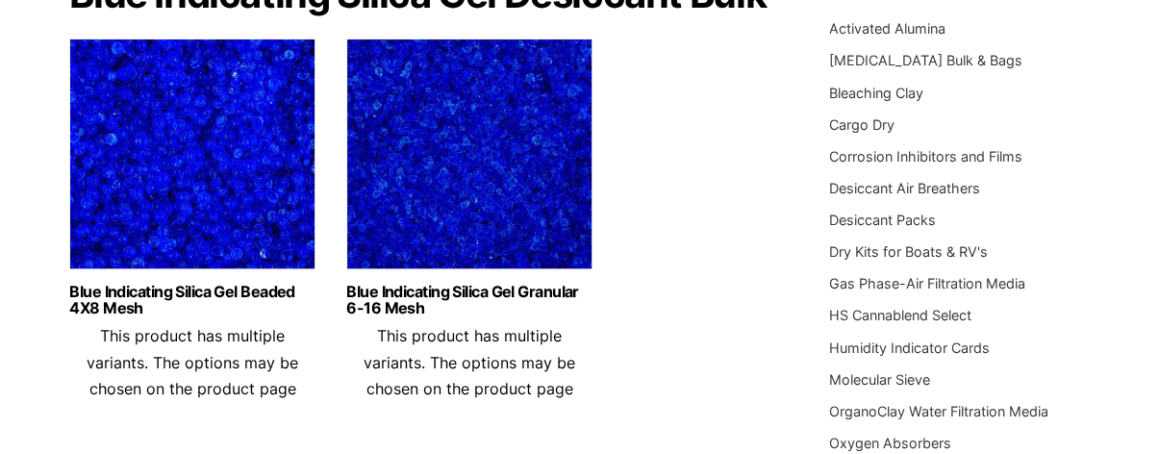
click at [391, 191] on img at bounding box center [469, 158] width 246 height 240
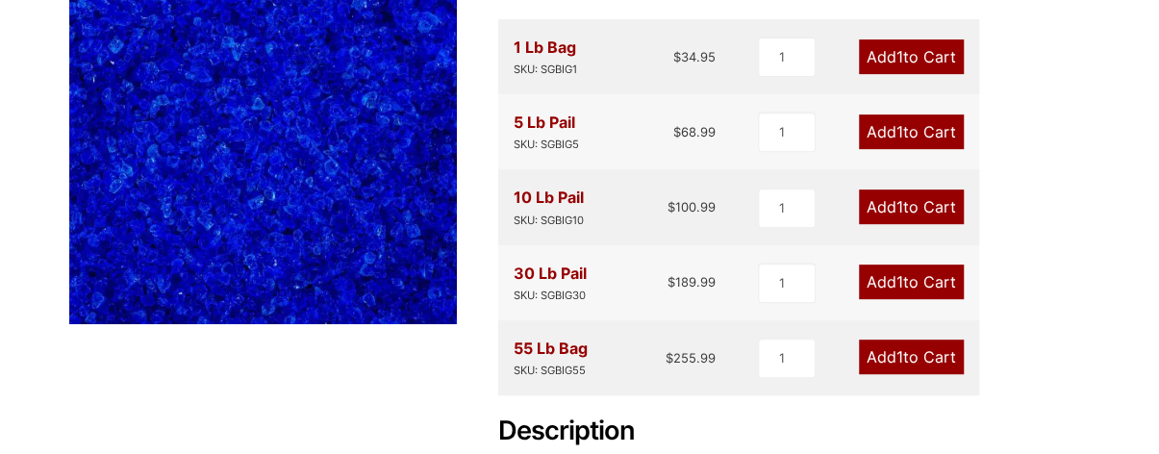
scroll to position [349, 0]
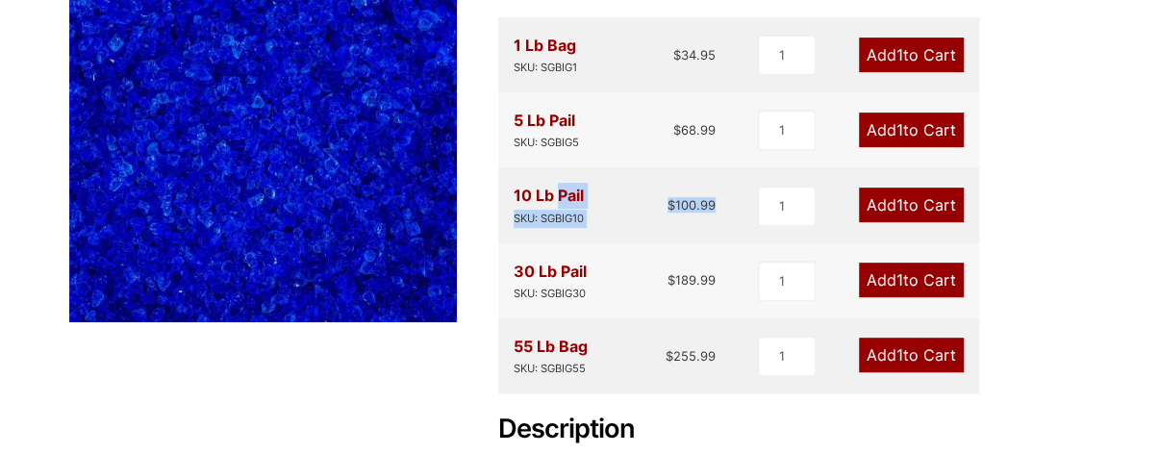
drag, startPoint x: 719, startPoint y: 203, endPoint x: 511, endPoint y: 186, distance: 209.4
click at [511, 186] on div "10 Lb Pail SKU: SGBIG10 $ 100.99 1 Add 1 to Cart" at bounding box center [738, 204] width 481 height 75
click at [928, 213] on link "Add 1 to Cart" at bounding box center [911, 205] width 105 height 35
click at [925, 284] on link "Add 1 to Cart" at bounding box center [911, 280] width 105 height 35
